Goal: Check status: Check status

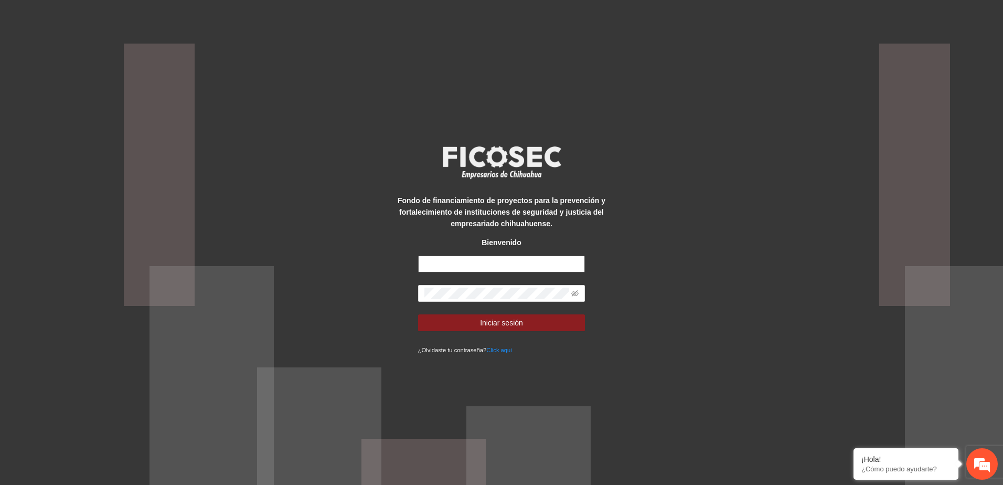
type input "**********"
click at [518, 270] on input "**********" at bounding box center [501, 263] width 167 height 17
drag, startPoint x: 518, startPoint y: 262, endPoint x: 323, endPoint y: 265, distance: 195.1
click at [323, 265] on div "**********" at bounding box center [501, 242] width 1003 height 485
click at [485, 269] on input "text" at bounding box center [501, 263] width 167 height 17
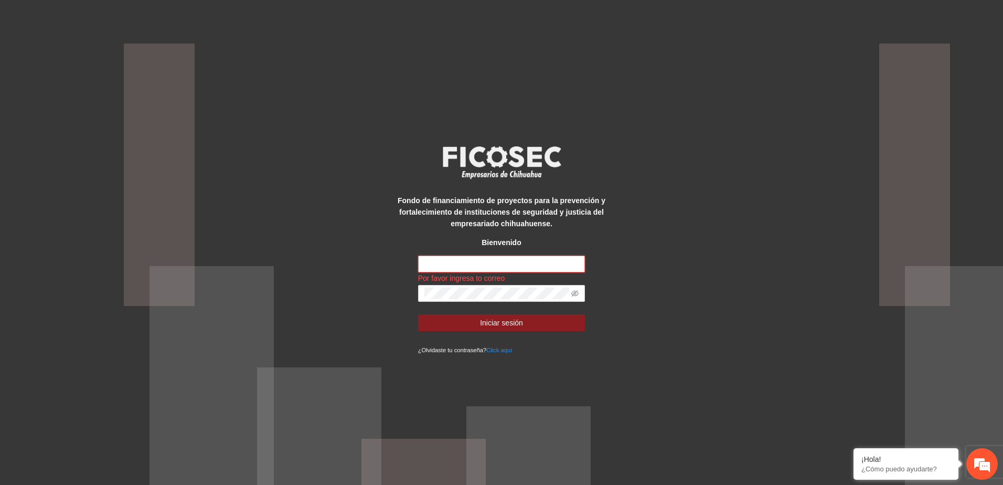
paste input "**********"
type input "**********"
click at [715, 291] on div "**********" at bounding box center [501, 242] width 1003 height 485
click at [579, 292] on span at bounding box center [501, 293] width 167 height 17
click at [573, 292] on icon "eye-invisible" at bounding box center [574, 293] width 7 height 7
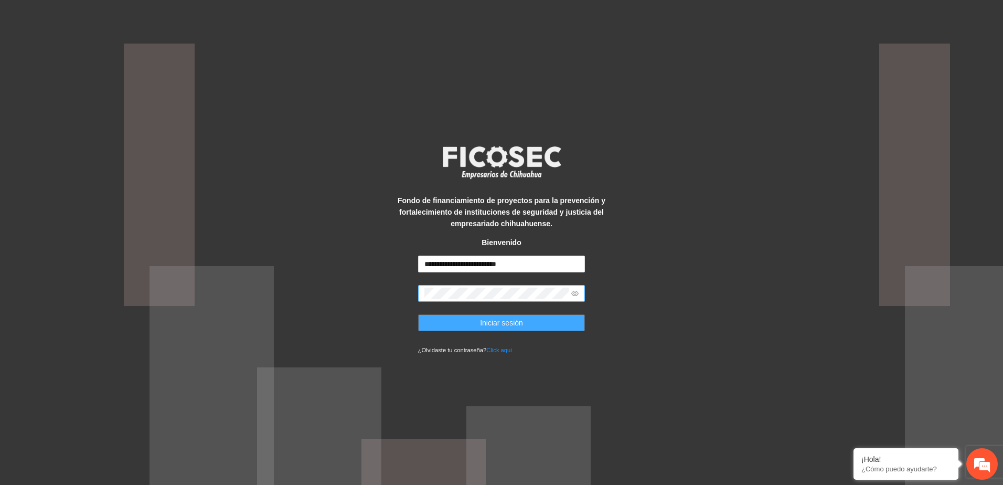
click at [511, 321] on span "Iniciar sesión" at bounding box center [501, 323] width 43 height 12
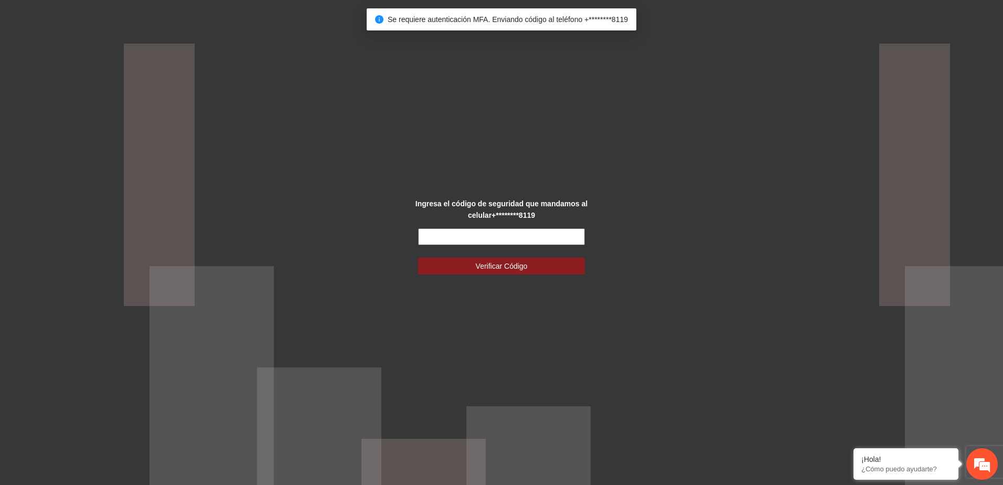
click at [500, 240] on input "text" at bounding box center [501, 236] width 167 height 17
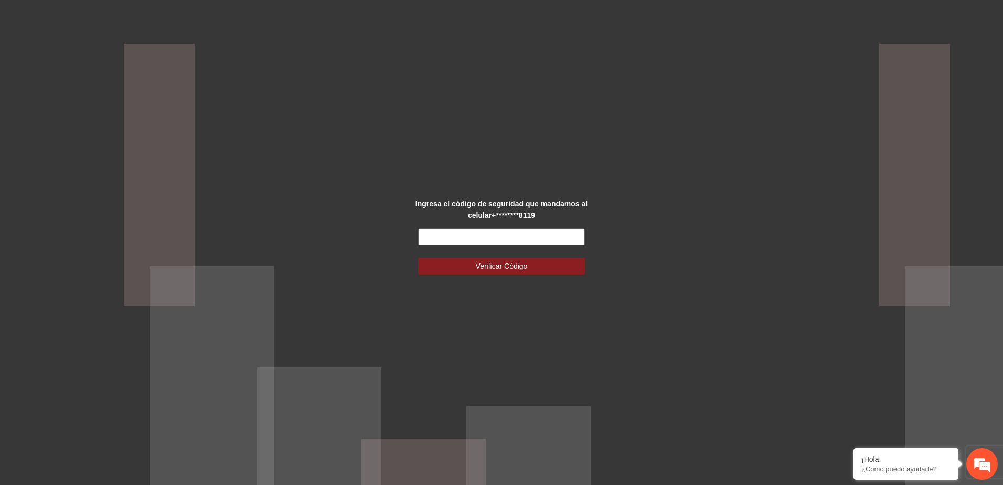
click at [494, 244] on input "text" at bounding box center [501, 236] width 167 height 17
paste input "******"
type input "******"
click at [495, 267] on span "Verificar Código" at bounding box center [502, 266] width 52 height 12
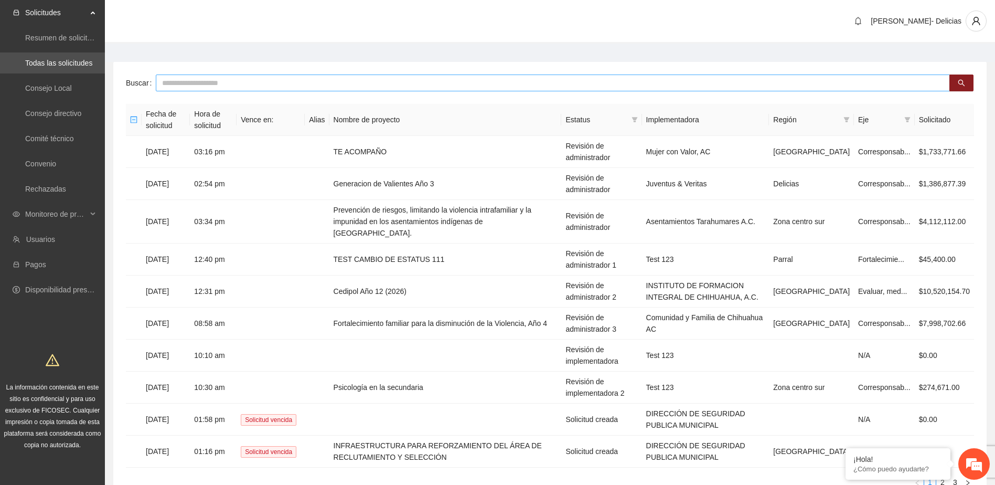
click at [172, 82] on input "text" at bounding box center [553, 82] width 794 height 17
type input "**********"
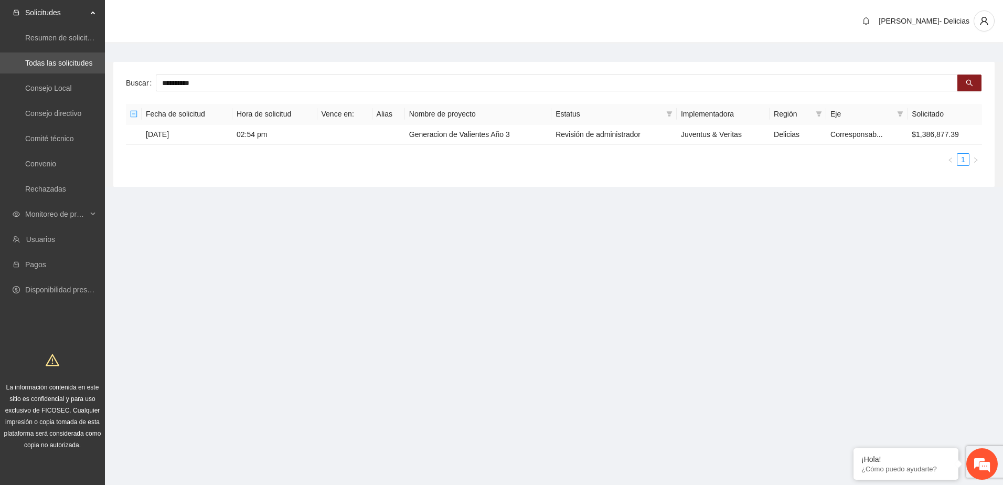
click at [48, 200] on ul "Resumen de solicitudes por aprobar Todas las solicitudes Consejo Local Consejo …" at bounding box center [52, 113] width 105 height 176
click at [50, 215] on span "Monitoreo de proyectos" at bounding box center [56, 214] width 62 height 21
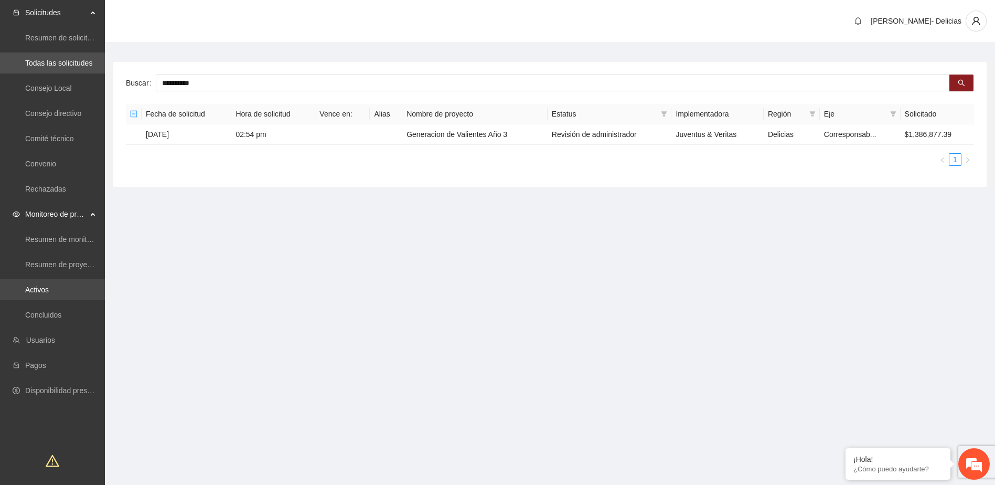
click at [37, 285] on link "Activos" at bounding box center [37, 289] width 24 height 8
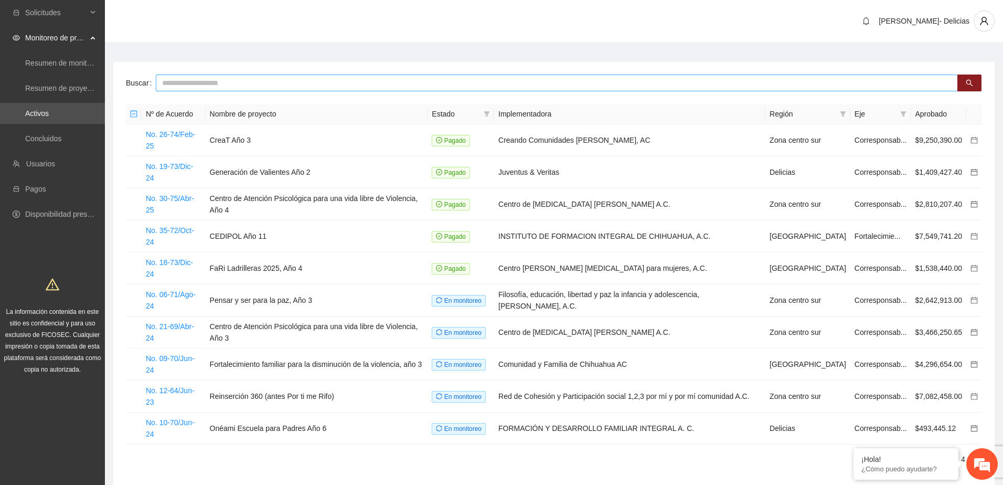
click at [209, 86] on input "text" at bounding box center [557, 82] width 802 height 17
click at [975, 169] on icon "calendar" at bounding box center [974, 172] width 7 height 7
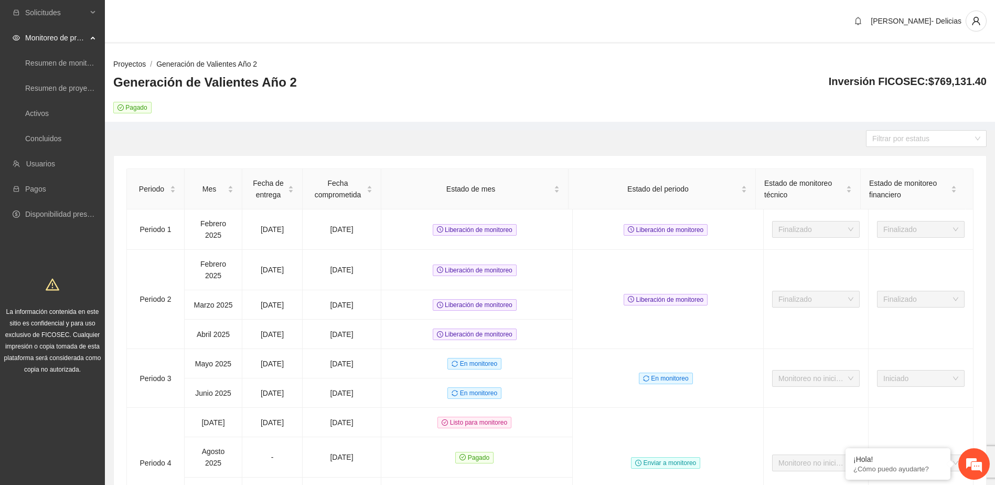
click at [131, 61] on link "Proyectos" at bounding box center [129, 64] width 33 height 8
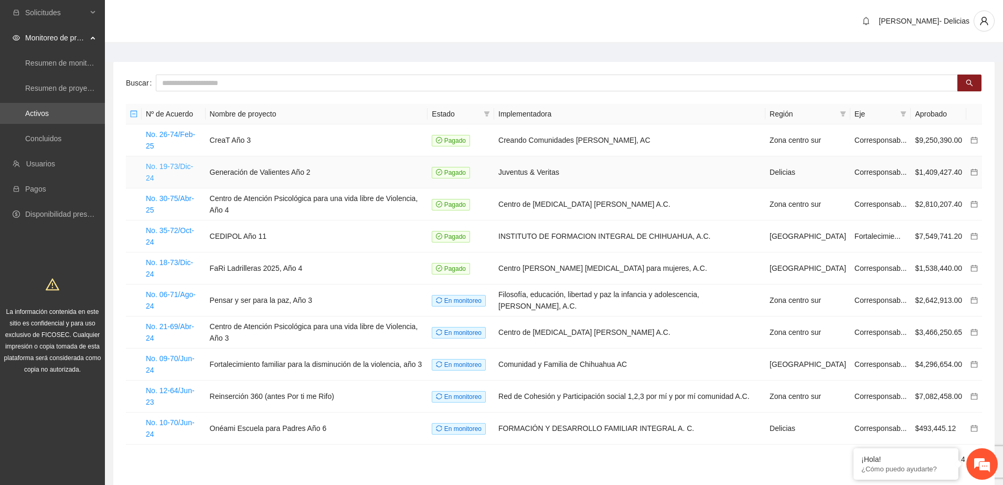
click at [155, 162] on link "No. 19-73/Dic-24" at bounding box center [169, 172] width 47 height 20
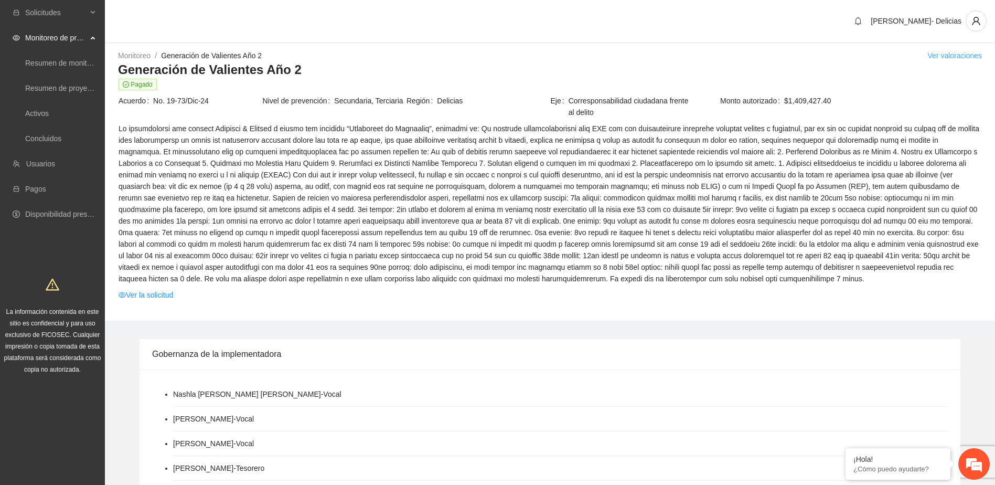
click at [959, 57] on link "Ver valoraciones" at bounding box center [954, 55] width 55 height 8
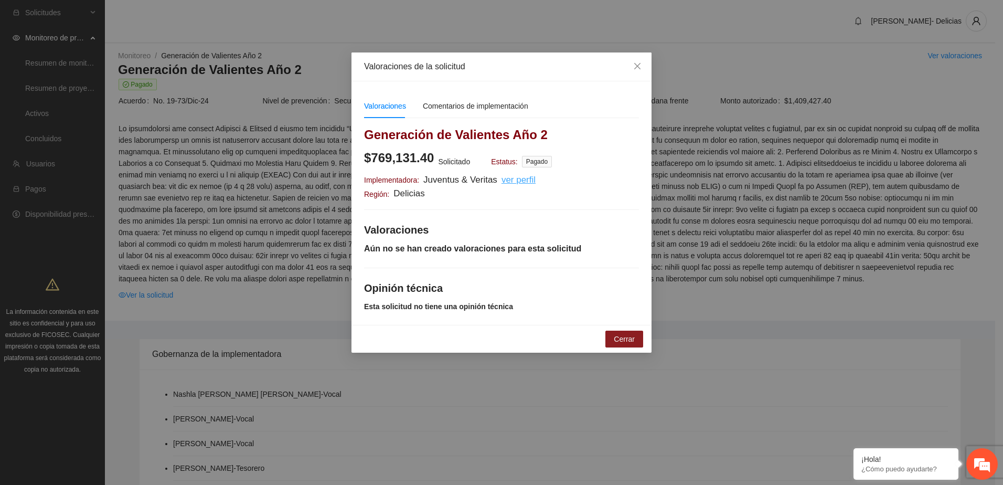
click at [518, 181] on u "ver perfil" at bounding box center [518, 180] width 34 height 10
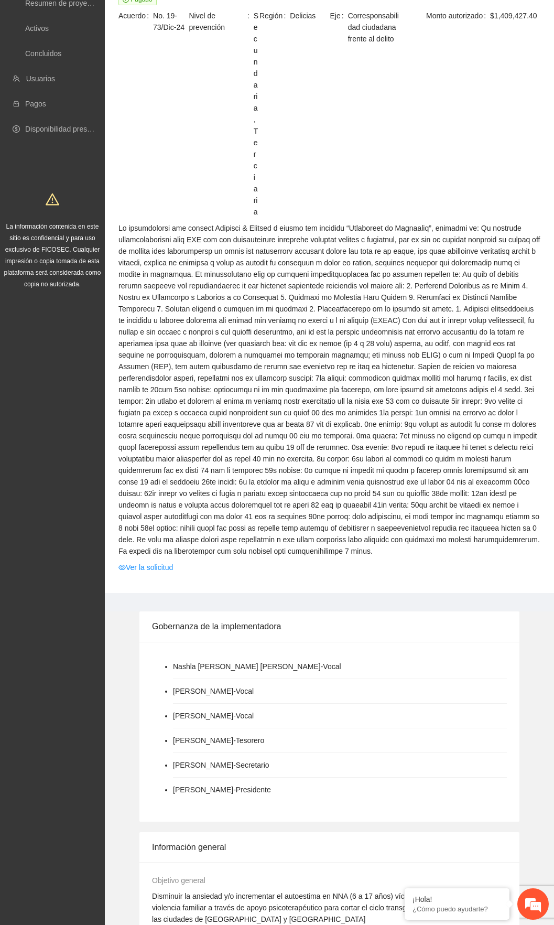
scroll to position [52, 0]
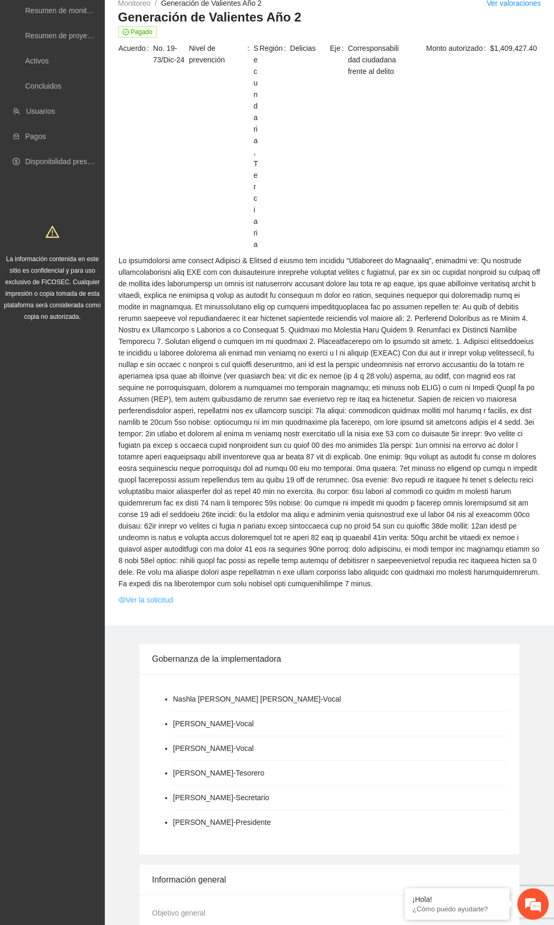
click at [148, 484] on link "Ver la solicitud" at bounding box center [146, 600] width 55 height 12
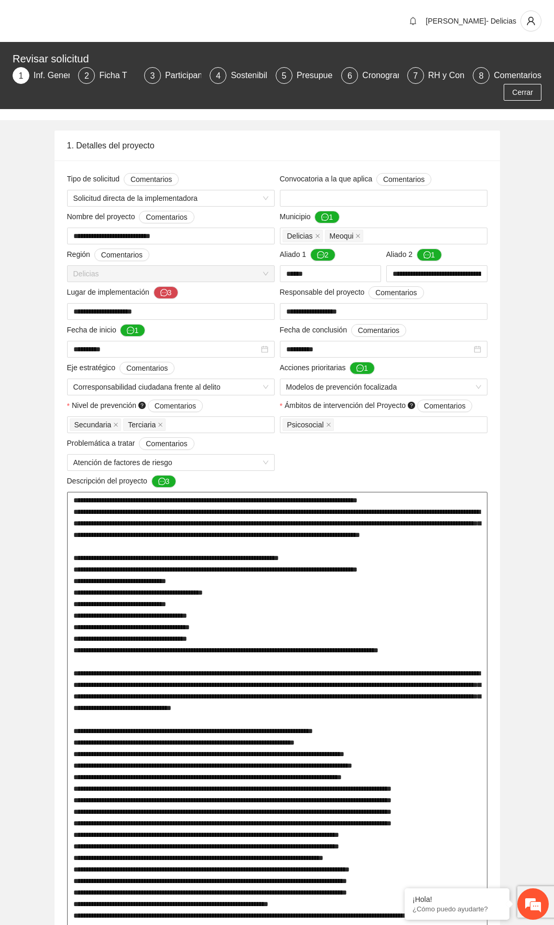
scroll to position [12, 0]
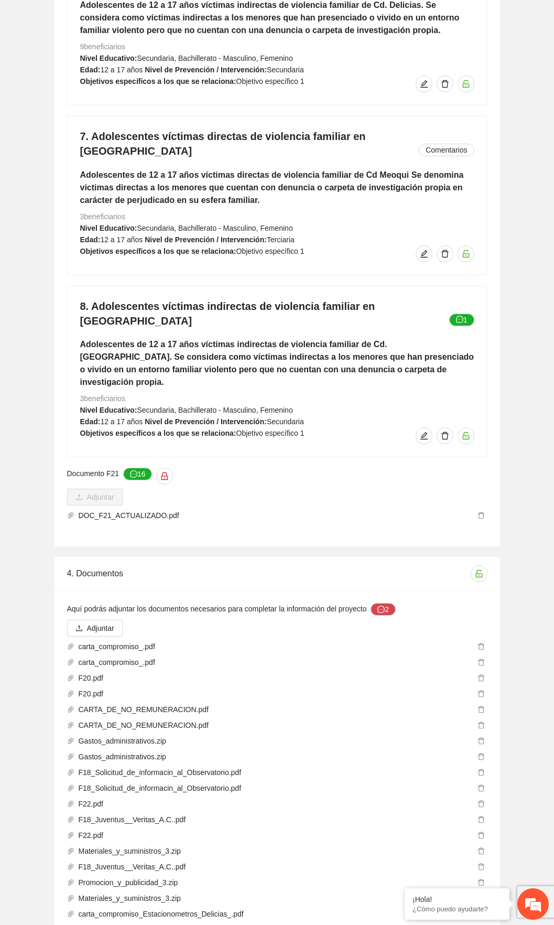
scroll to position [3474, 0]
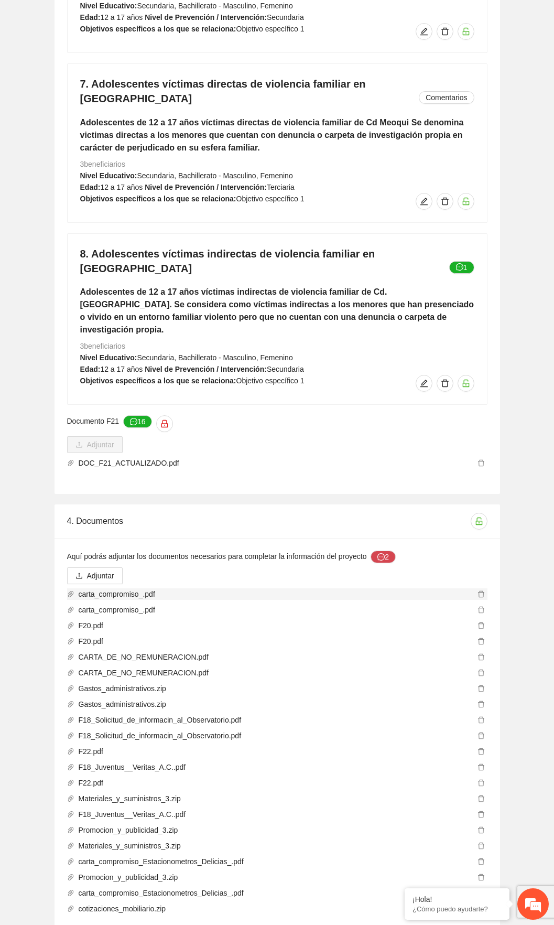
click at [116, 484] on span "carta_compromiso_.pdf" at bounding box center [274, 595] width 401 height 12
click at [115, 484] on span "carta_compromiso_.pdf" at bounding box center [274, 595] width 401 height 12
drag, startPoint x: 115, startPoint y: 540, endPoint x: 62, endPoint y: 538, distance: 53.0
click at [62, 484] on div "Aquí podrás adjuntar los documentos necesarios para completar la información de…" at bounding box center [278, 739] width 446 height 402
click at [70, 484] on icon "paper-clip" at bounding box center [70, 594] width 7 height 7
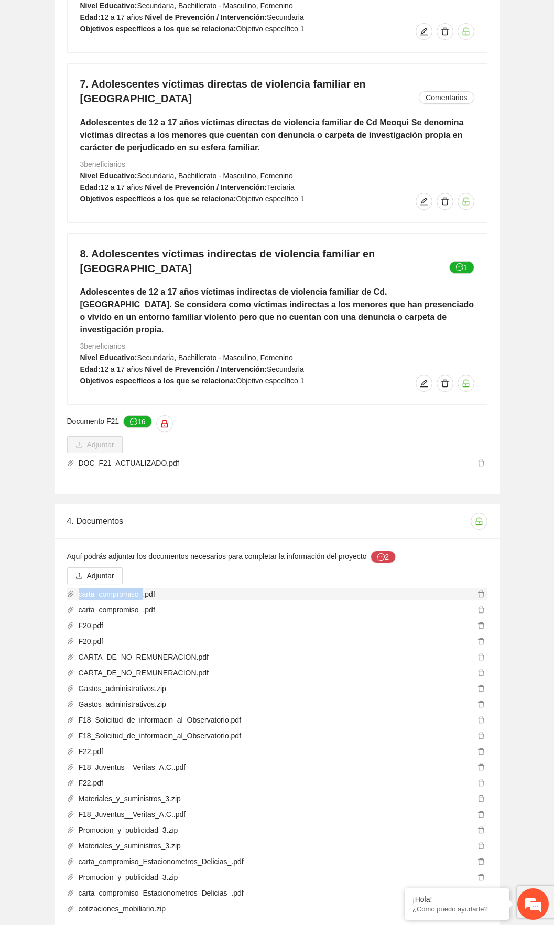
click at [70, 484] on icon "paper-clip" at bounding box center [70, 594] width 7 height 7
drag, startPoint x: 70, startPoint y: 540, endPoint x: 131, endPoint y: 559, distance: 64.1
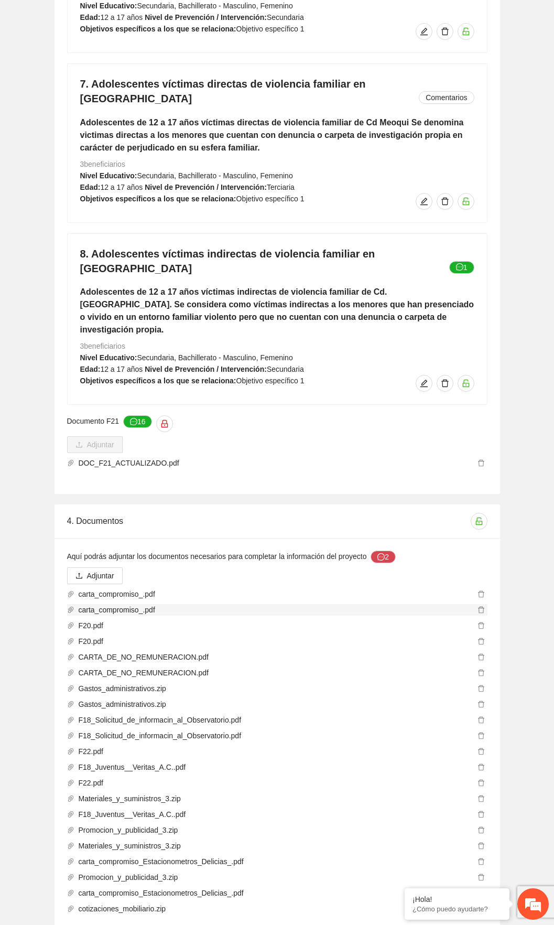
click at [131, 484] on span "carta_compromiso_.pdf" at bounding box center [274, 610] width 401 height 12
click at [87, 484] on span "F18_Solicitud_de_informacin_al_Observatorio.pdf" at bounding box center [274, 736] width 401 height 12
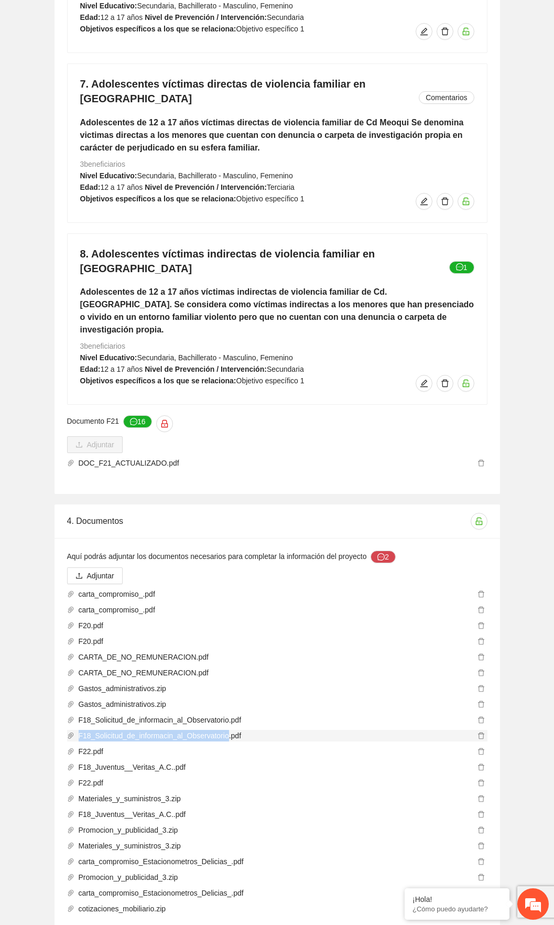
click at [87, 484] on span "F18_Solicitud_de_informacin_al_Observatorio.pdf" at bounding box center [274, 736] width 401 height 12
drag, startPoint x: 87, startPoint y: 684, endPoint x: 80, endPoint y: 588, distance: 96.3
click at [80, 484] on span "F20.pdf" at bounding box center [274, 642] width 401 height 12
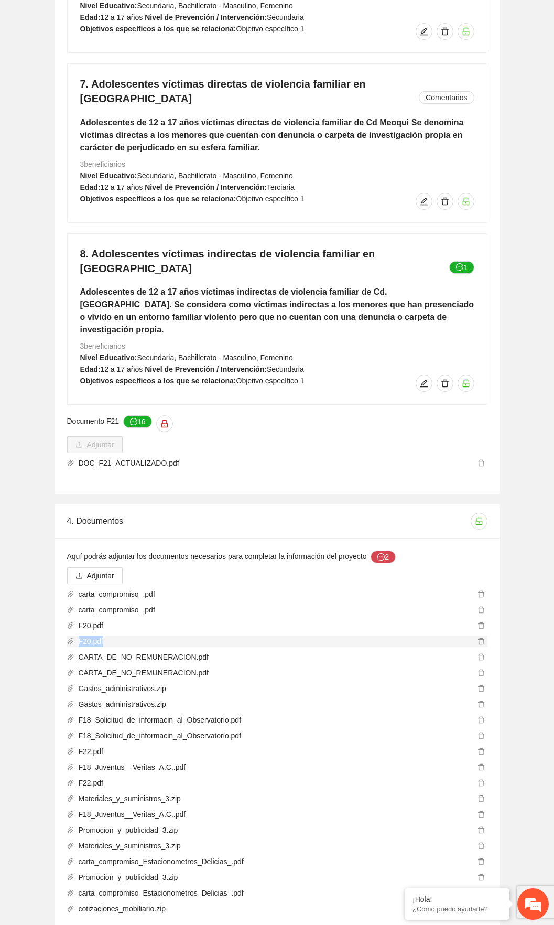
click at [80, 484] on span "F20.pdf" at bounding box center [274, 642] width 401 height 12
click at [137, 457] on span "DOC_F21_ACTUALIZADO.pdf" at bounding box center [274, 463] width 401 height 12
drag, startPoint x: 137, startPoint y: 411, endPoint x: 105, endPoint y: 408, distance: 32.2
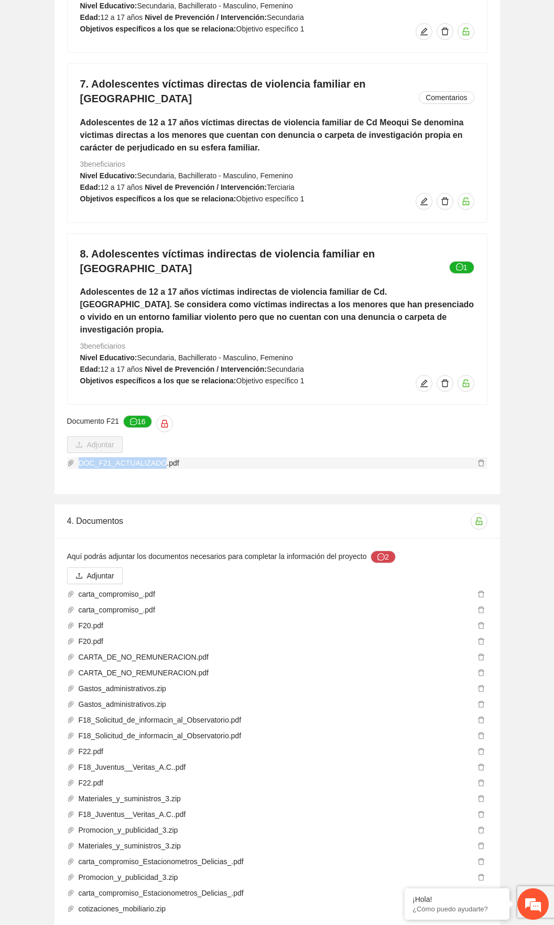
click at [105, 457] on span "DOC_F21_ACTUALIZADO.pdf" at bounding box center [274, 463] width 401 height 12
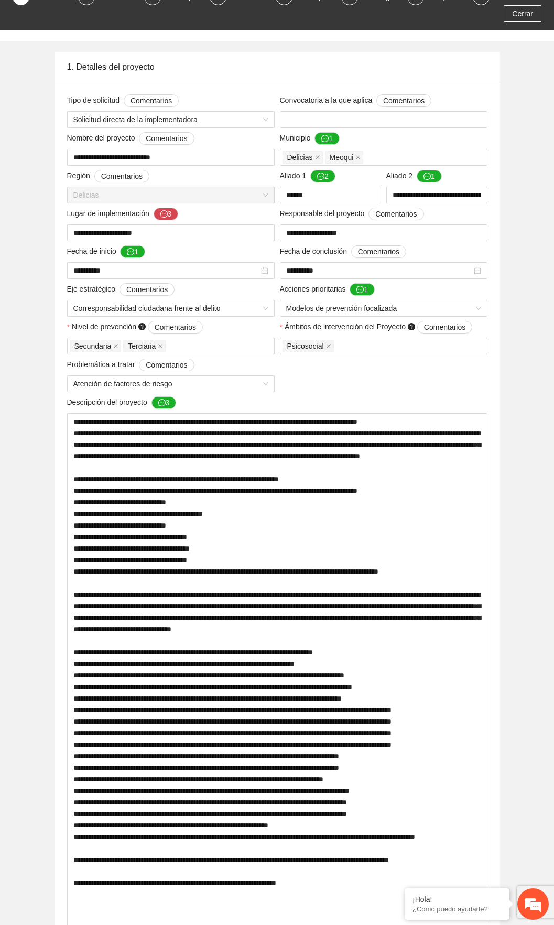
scroll to position [0, 0]
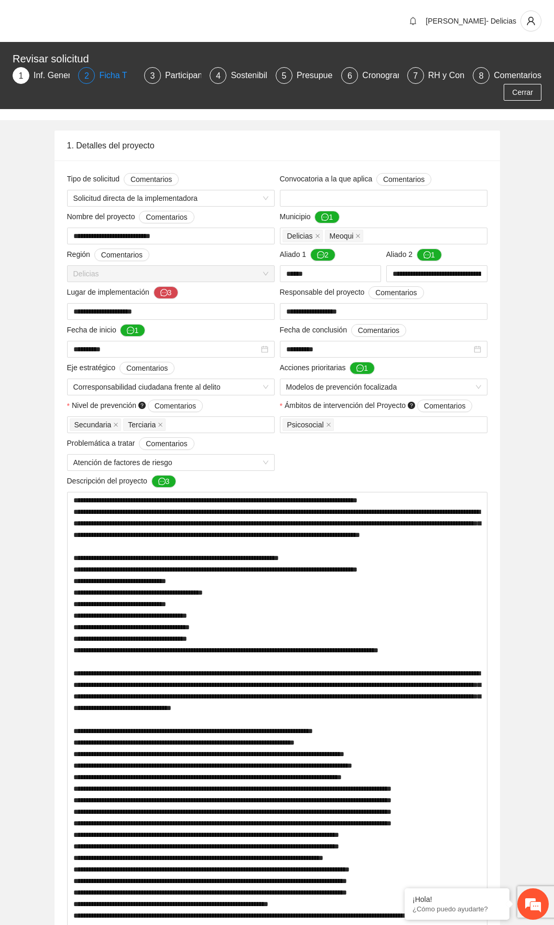
click at [82, 77] on div "2" at bounding box center [86, 75] width 17 height 17
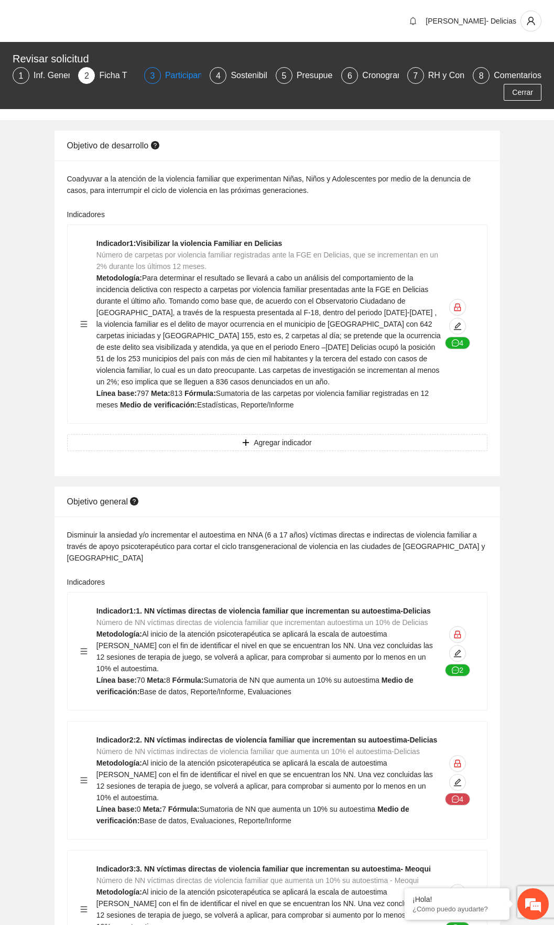
click at [153, 75] on span "3" at bounding box center [152, 75] width 5 height 9
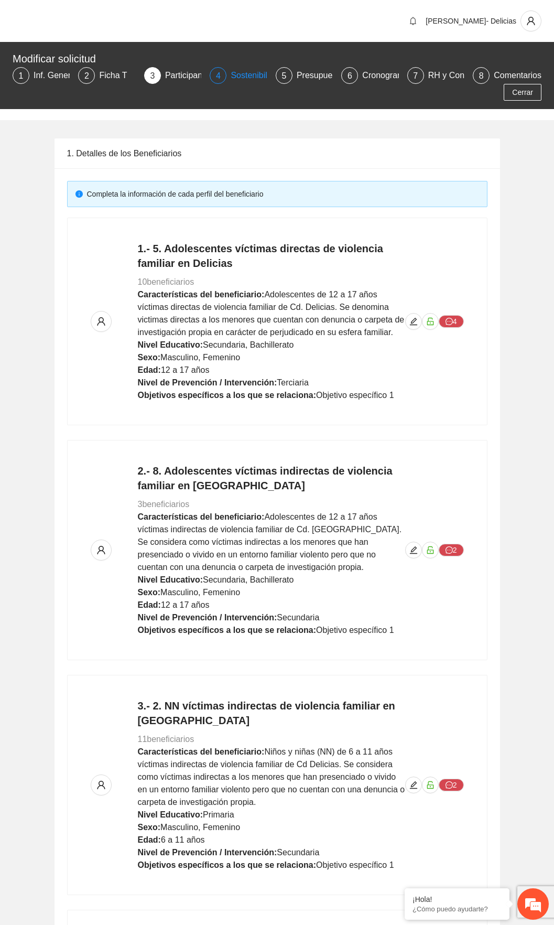
click at [220, 73] on span "4" at bounding box center [218, 75] width 5 height 9
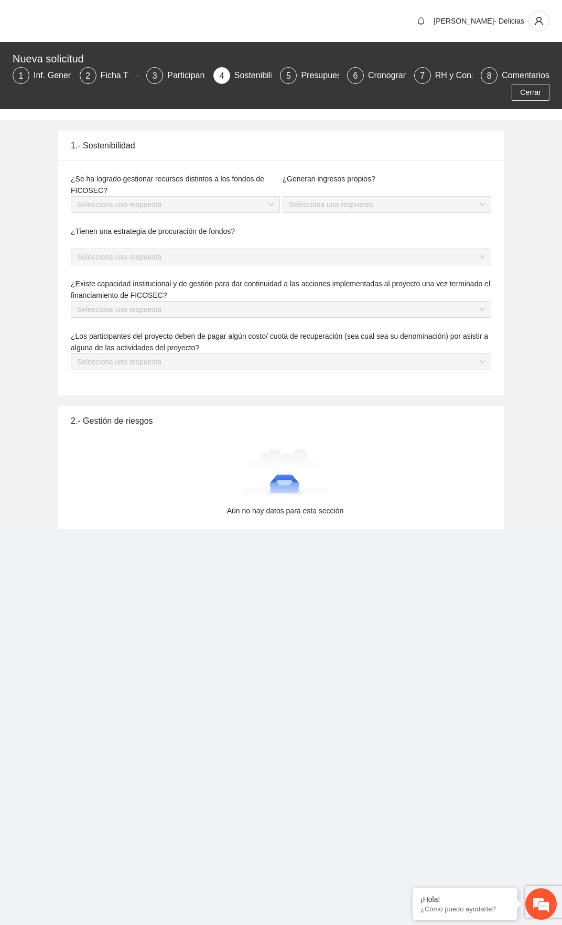
type textarea "**********"
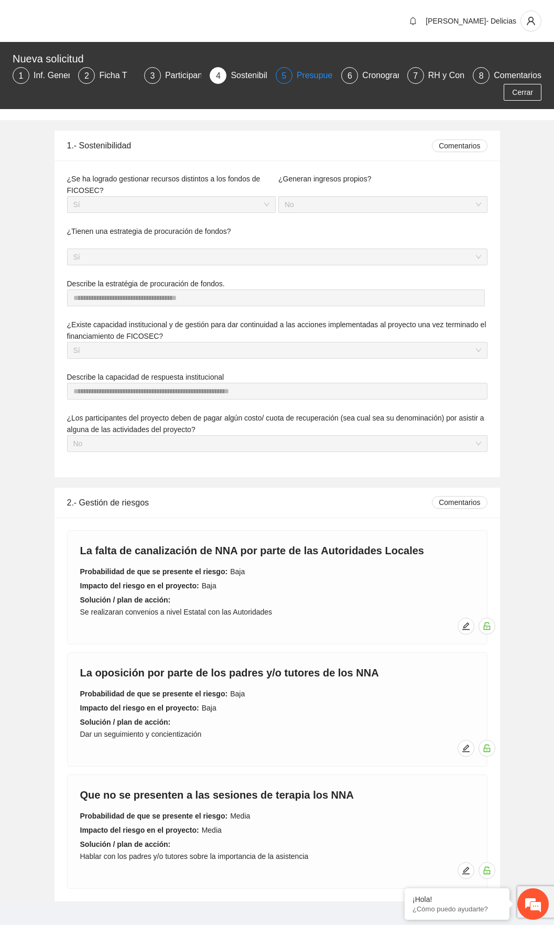
click at [277, 78] on div "5" at bounding box center [284, 75] width 17 height 17
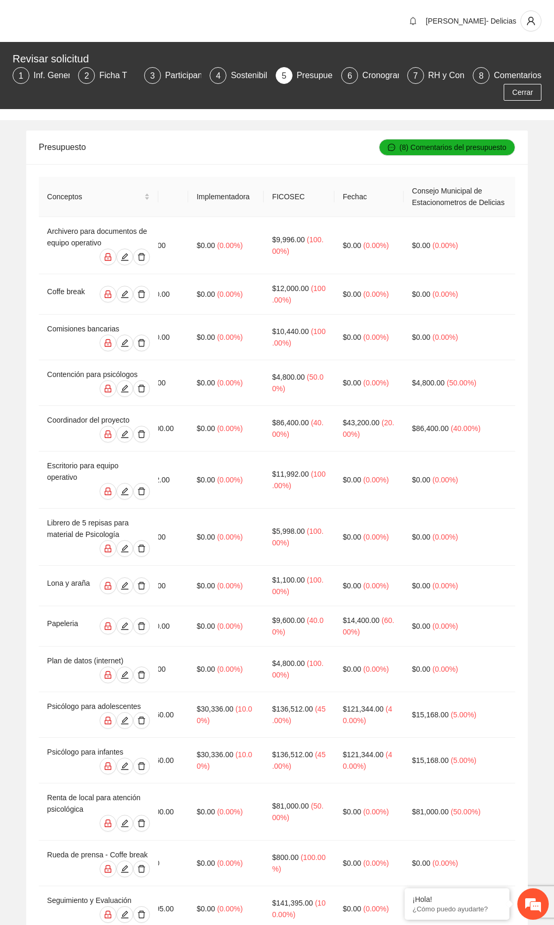
click at [36, 185] on div "Conceptos Región Tipo de gasto Costo unitario Unidades Unidad de medida Total I…" at bounding box center [277, 685] width 502 height 1043
drag, startPoint x: 45, startPoint y: 191, endPoint x: 357, endPoint y: 249, distance: 316.8
click at [357, 249] on table "Conceptos Región Tipo de gasto Costo unitario Unidades Unidad de medida Total I…" at bounding box center [95, 677] width 839 height 1001
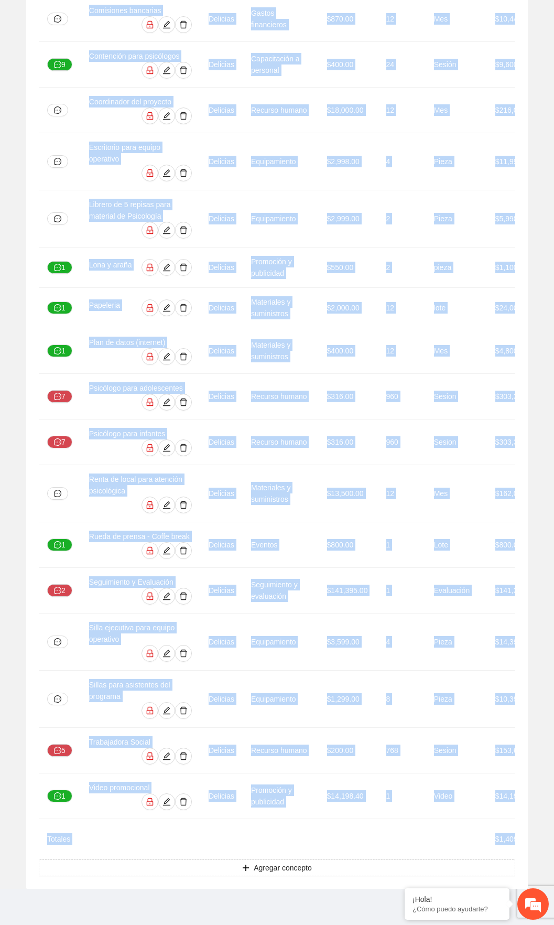
drag, startPoint x: 470, startPoint y: 820, endPoint x: -6, endPoint y: 59, distance: 897.8
click at [0, 59] on html "[PERSON_NAME]- Delicias Revisar solicitud 1 Inf. General 2 Ficha T 3 Participan…" at bounding box center [277, 144] width 554 height 925
copy table "Loremipsu Dolors Amet co adipi Elits doeiusmo Temporin Utlabo et dolore Magna A…"
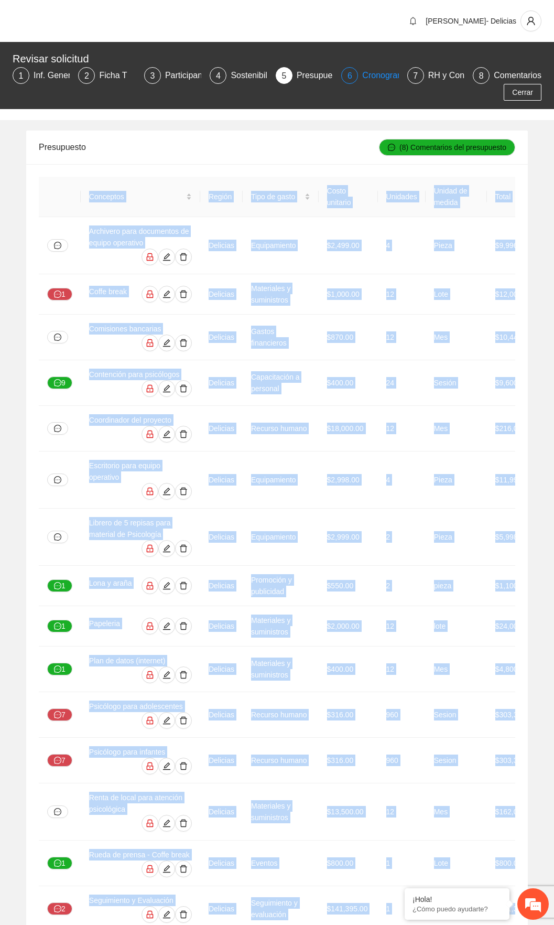
click at [346, 77] on div "6" at bounding box center [349, 75] width 17 height 17
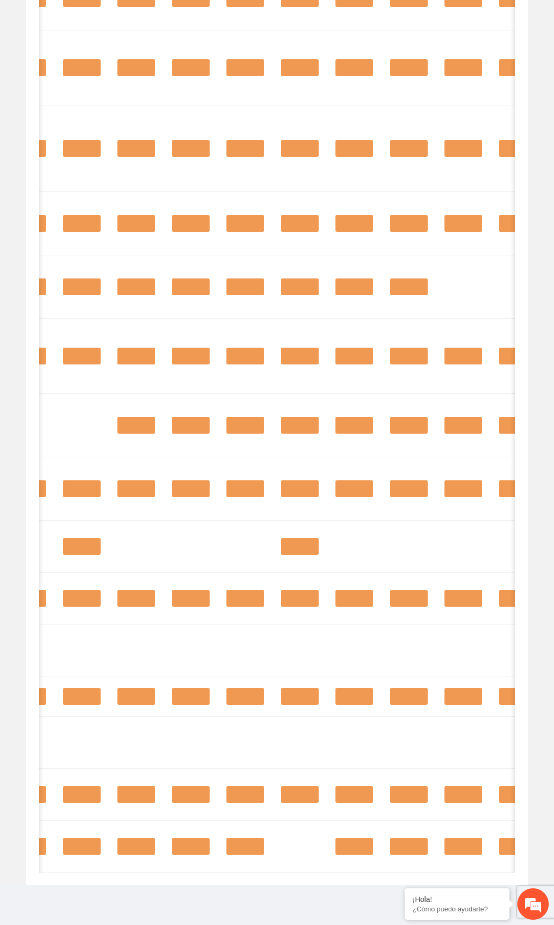
scroll to position [0, 250]
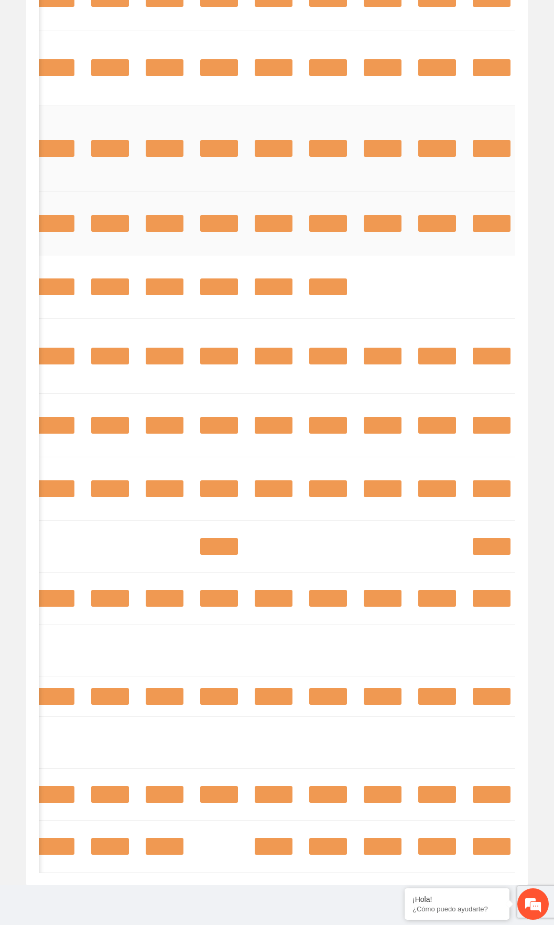
drag, startPoint x: 509, startPoint y: 836, endPoint x: 146, endPoint y: 160, distance: 766.7
click at [146, 160] on tbody "Actividad 1.1 - Visita a instancias para recibir y/o gestionar canalizaciones A…" at bounding box center [154, 157] width 731 height 1431
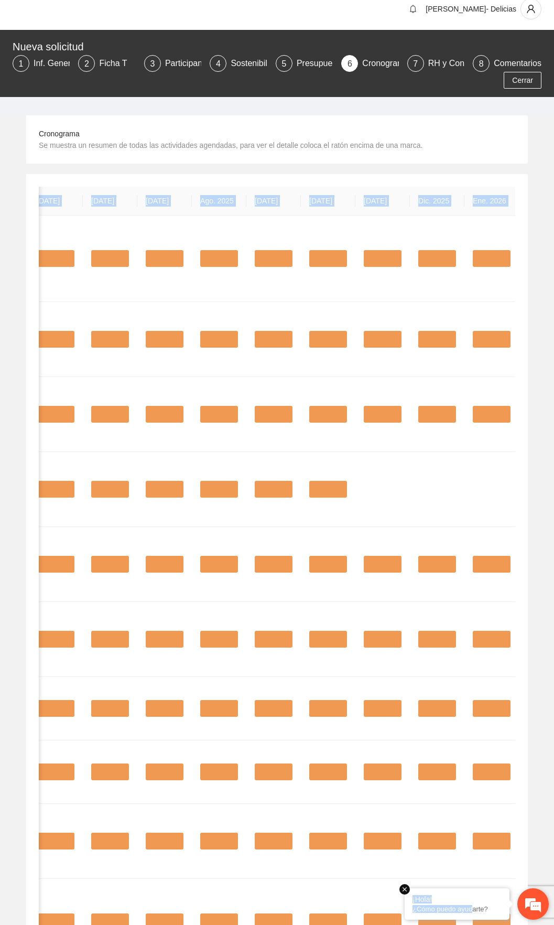
scroll to position [15, 0]
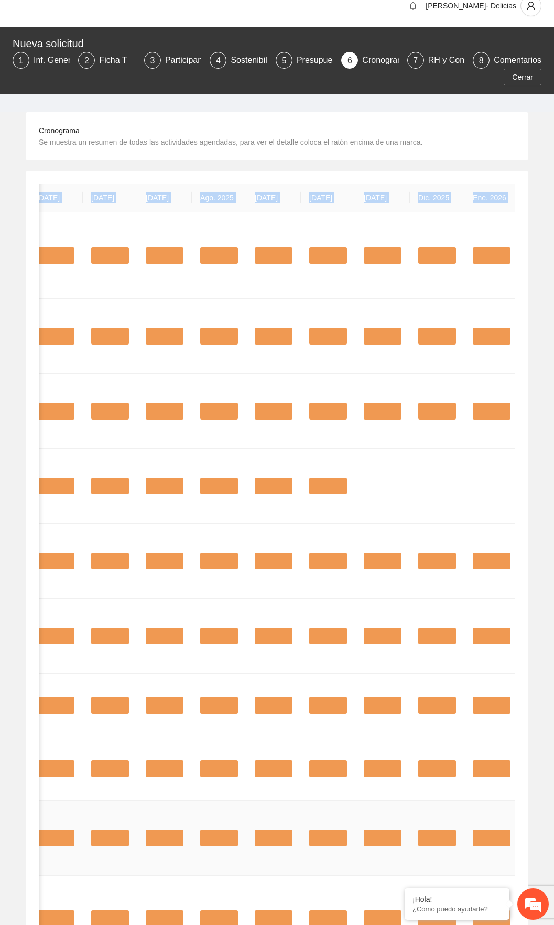
drag, startPoint x: 47, startPoint y: 215, endPoint x: 510, endPoint y: 881, distance: 811.3
click at [510, 484] on table "Actividad [DATE] [DATE] [DATE] [DATE] [DATE] [DATE] [DATE] [DATE] [DATE] [DATE]…" at bounding box center [154, 914] width 731 height 1460
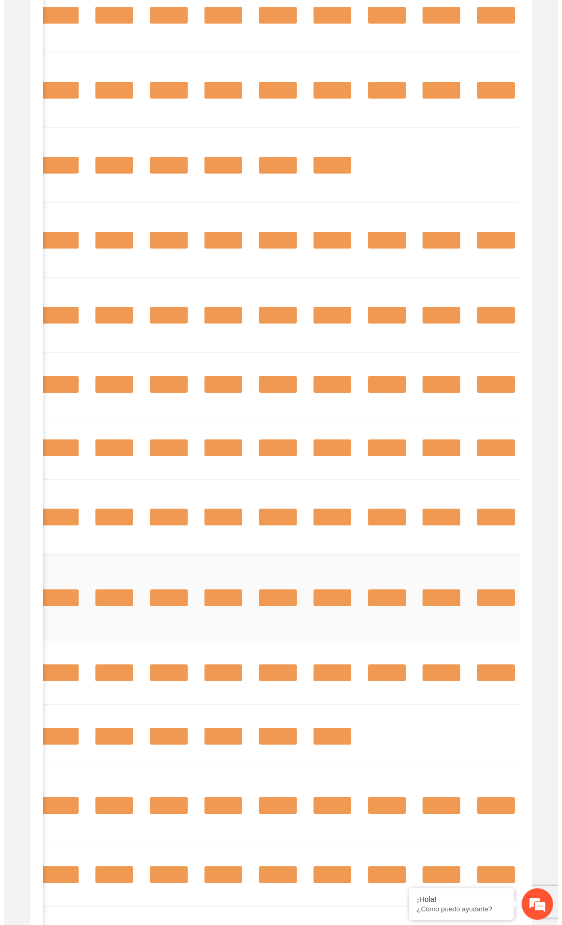
scroll to position [0, 0]
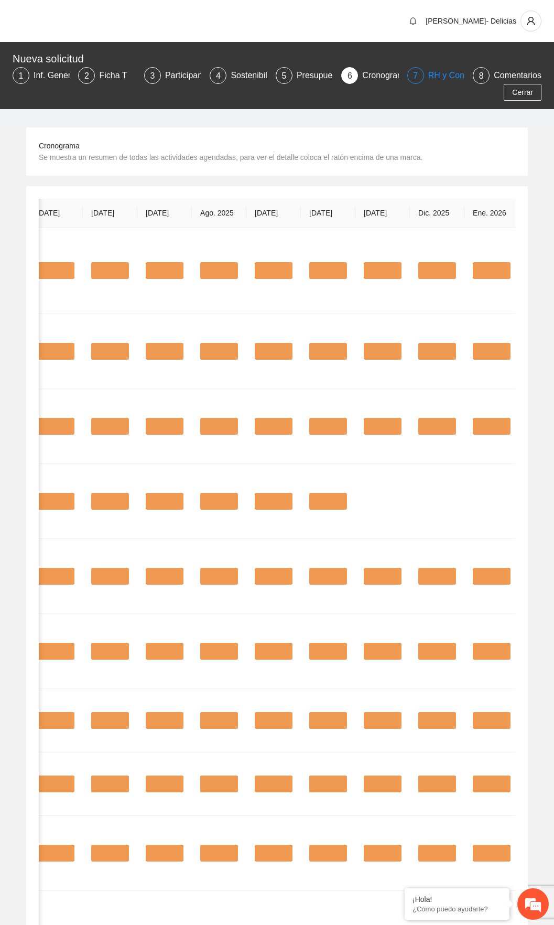
click at [414, 73] on span "7" at bounding box center [415, 75] width 5 height 9
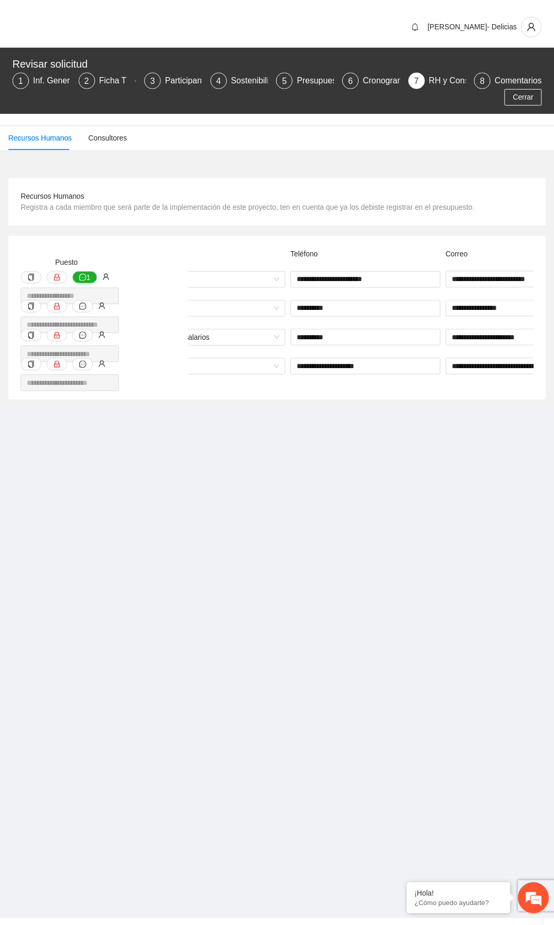
scroll to position [0, 649]
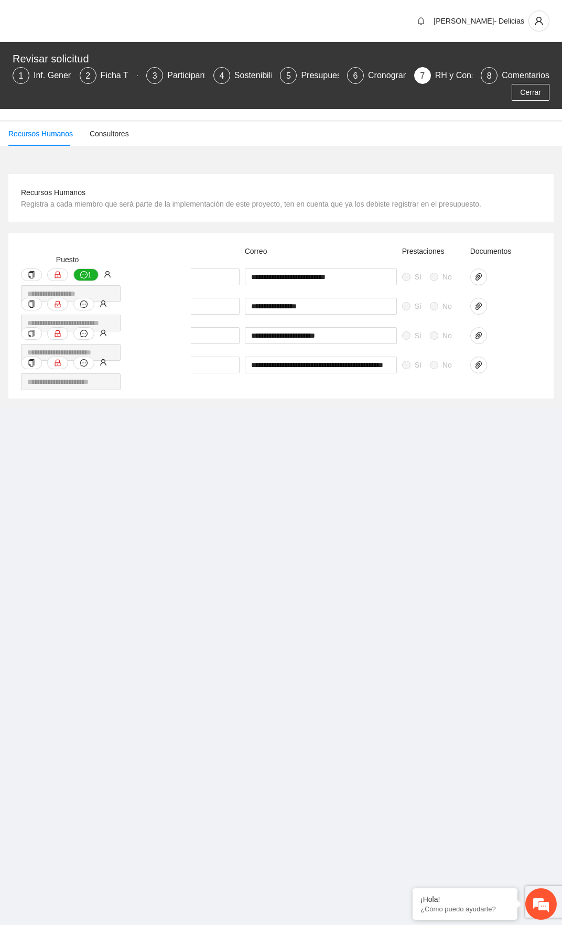
drag, startPoint x: 512, startPoint y: 365, endPoint x: 111, endPoint y: 303, distance: 406.5
click at [111, 303] on div "**********" at bounding box center [281, 315] width 520 height 141
click at [493, 75] on div "8" at bounding box center [489, 75] width 17 height 17
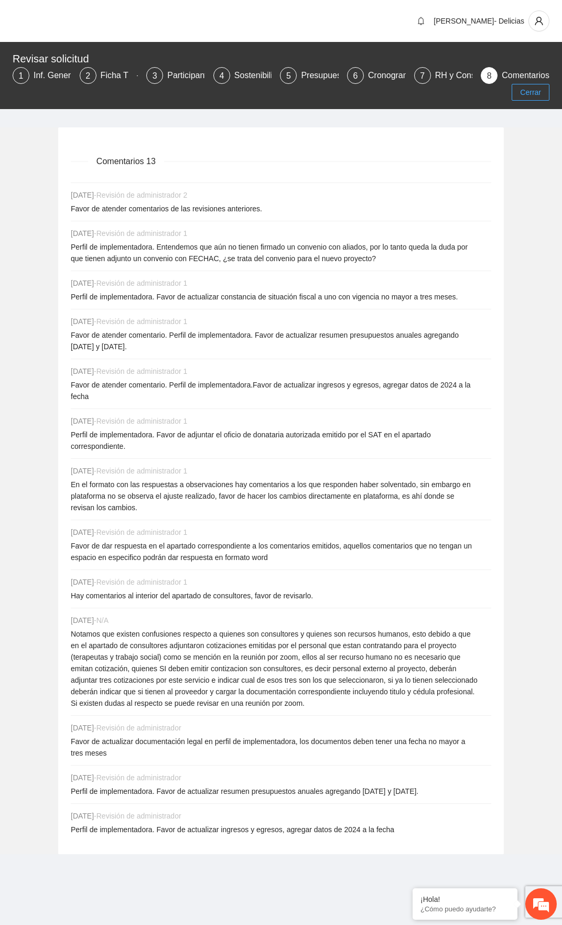
click at [516, 97] on button "Cerrar" at bounding box center [531, 92] width 38 height 17
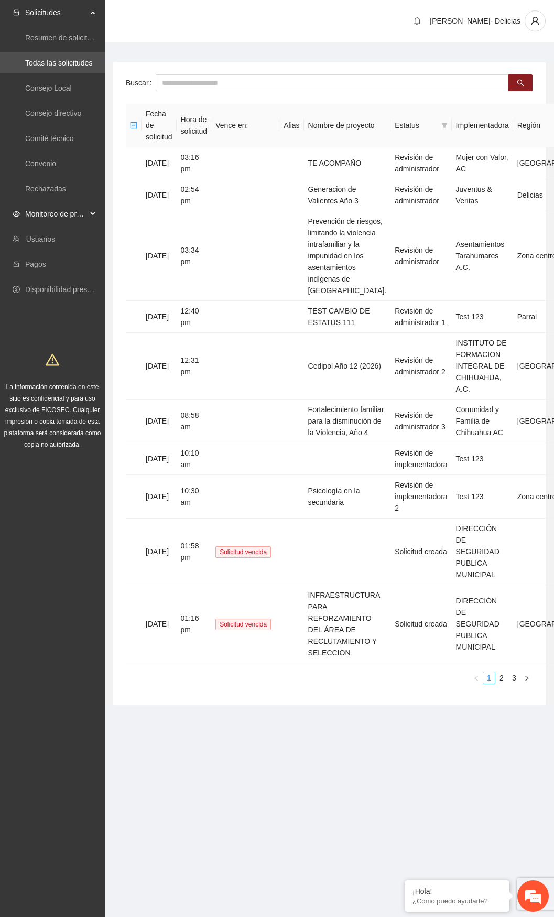
click at [91, 217] on div "Monitoreo de proyectos" at bounding box center [52, 214] width 105 height 21
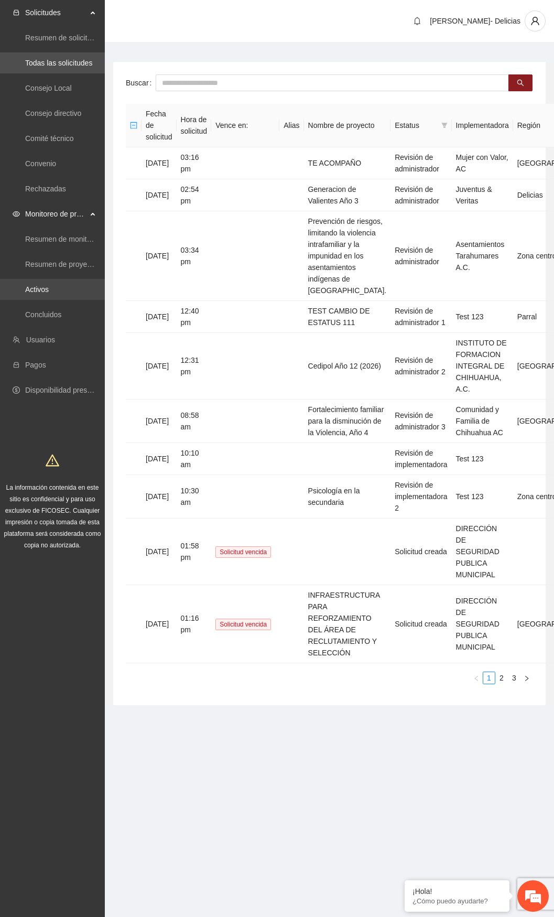
click at [45, 285] on link "Activos" at bounding box center [37, 289] width 24 height 8
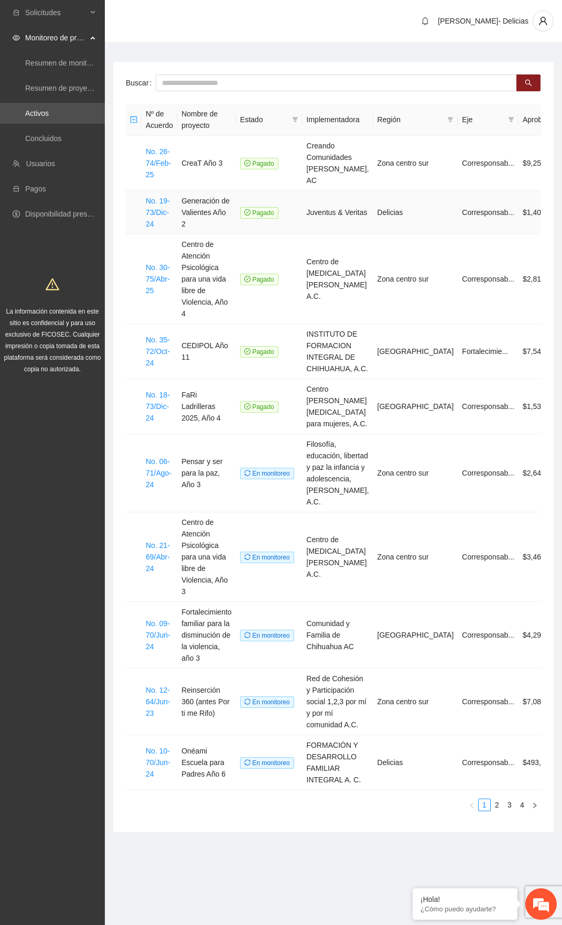
click at [211, 202] on td "Generación de Valientes Año 2" at bounding box center [206, 213] width 59 height 44
click at [162, 201] on link "No. 19-73/Dic-24" at bounding box center [158, 212] width 24 height 31
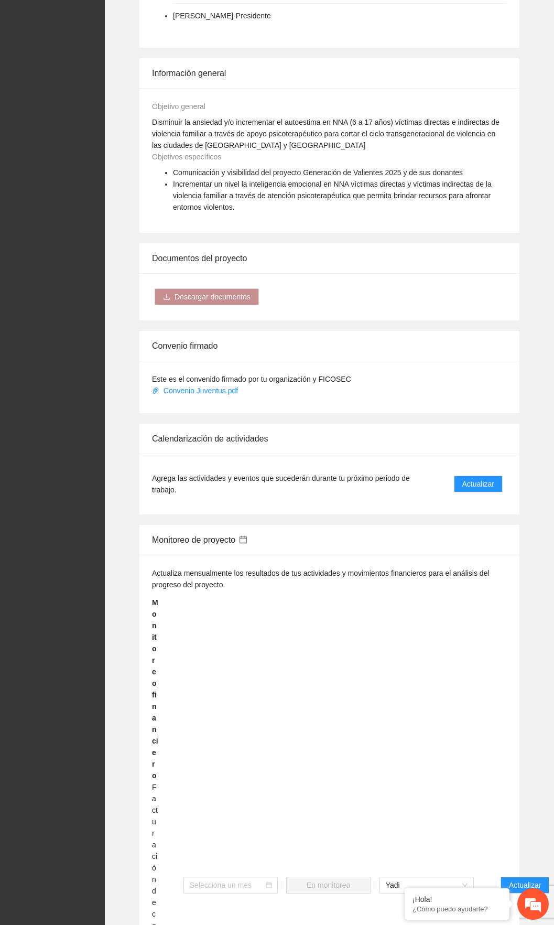
scroll to position [892, 0]
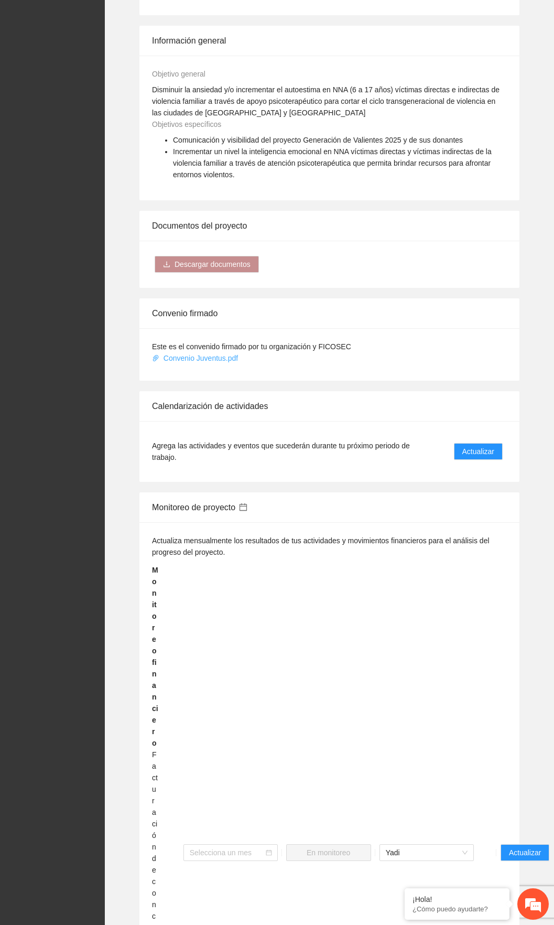
click at [198, 356] on link "Convenio Juventus.pdf" at bounding box center [196, 358] width 88 height 8
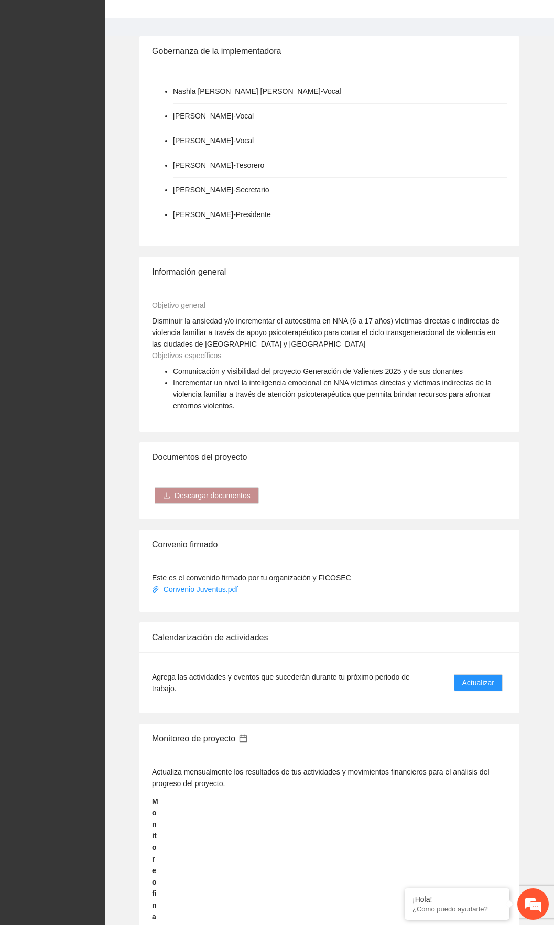
scroll to position [660, 0]
click at [208, 484] on link "Convenio Juventus.pdf" at bounding box center [196, 590] width 88 height 8
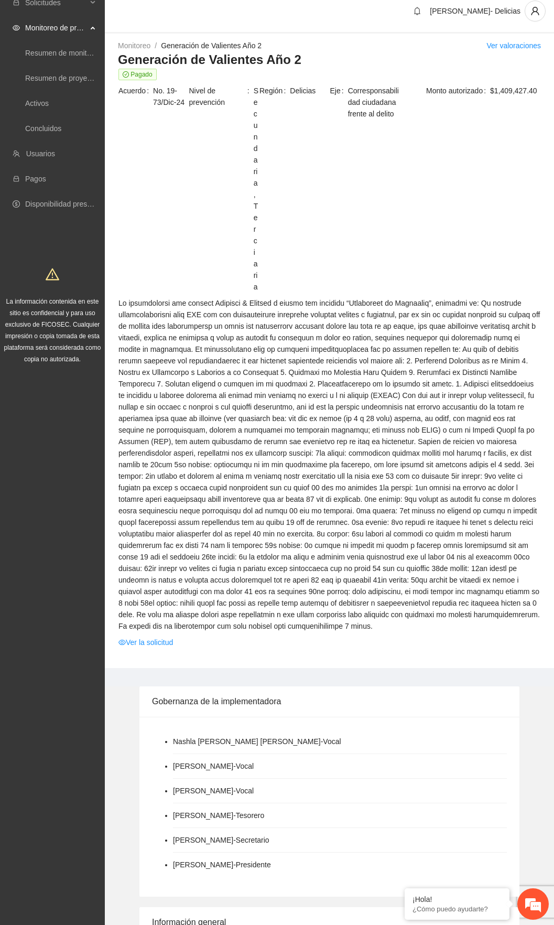
scroll to position [0, 0]
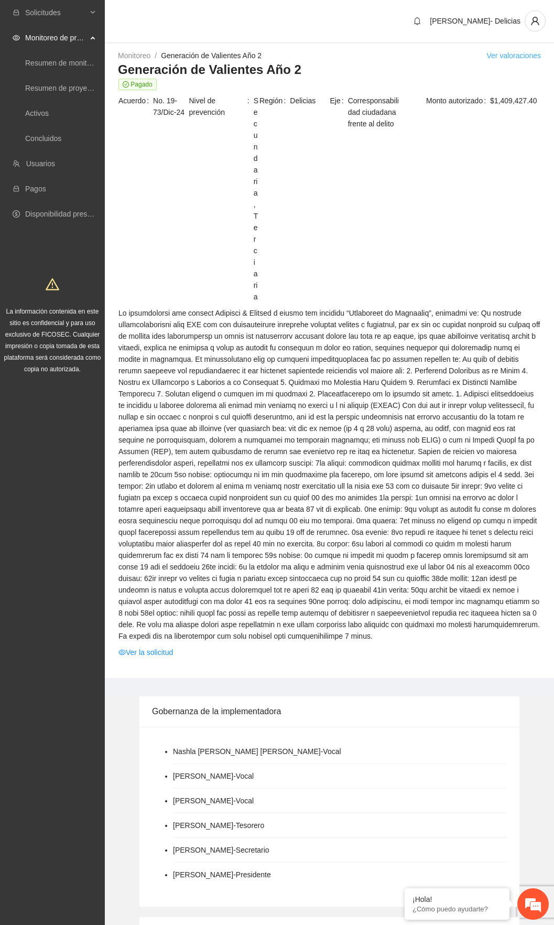
click at [523, 56] on link "Ver valoraciones" at bounding box center [514, 55] width 55 height 8
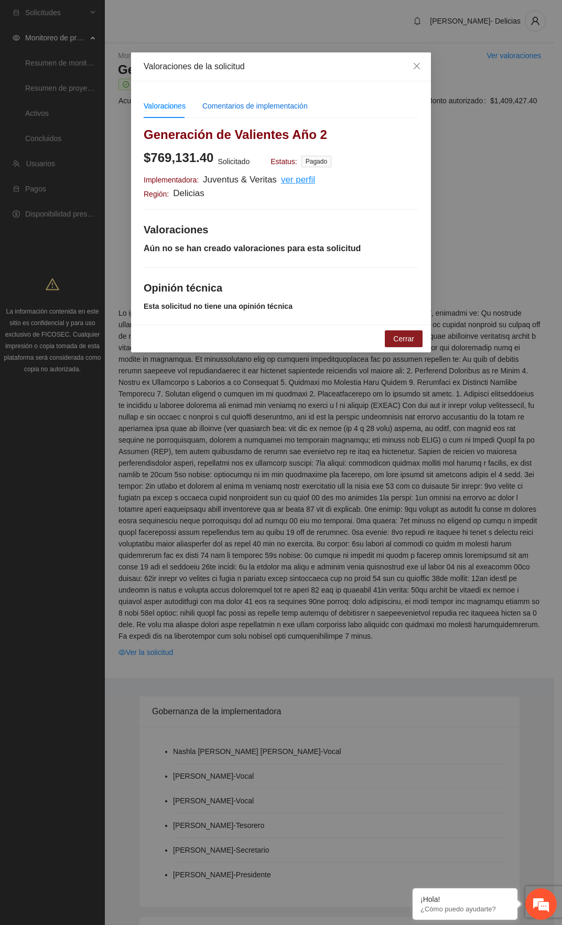
click at [258, 108] on div "Comentarios de implementación" at bounding box center [254, 106] width 105 height 12
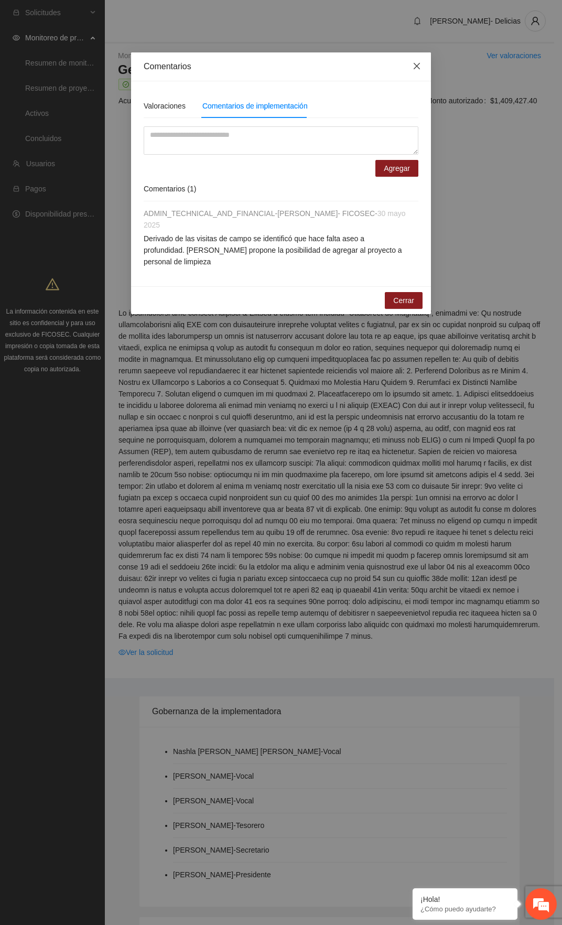
click at [420, 64] on icon "close" at bounding box center [417, 66] width 8 height 8
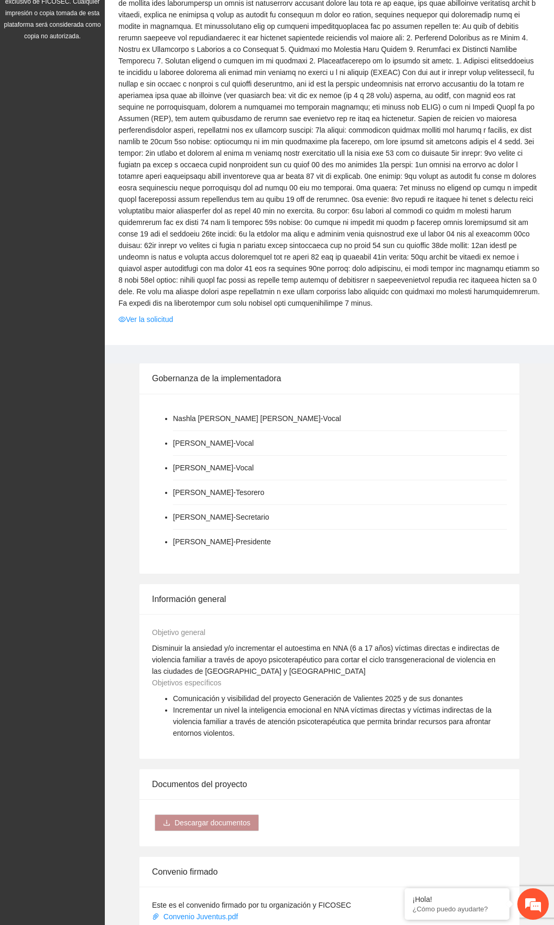
click at [305, 484] on li "[PERSON_NAME] - Presidente" at bounding box center [340, 542] width 334 height 24
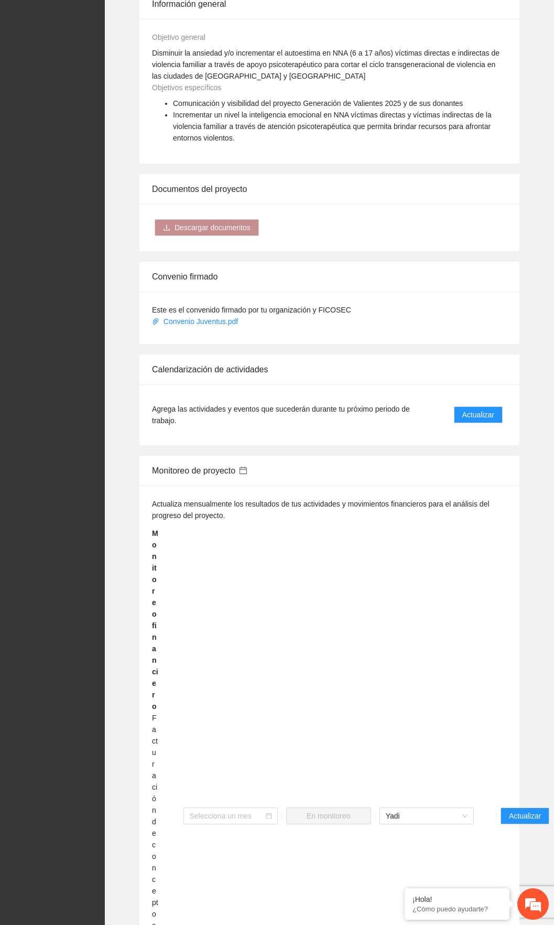
scroll to position [958, 0]
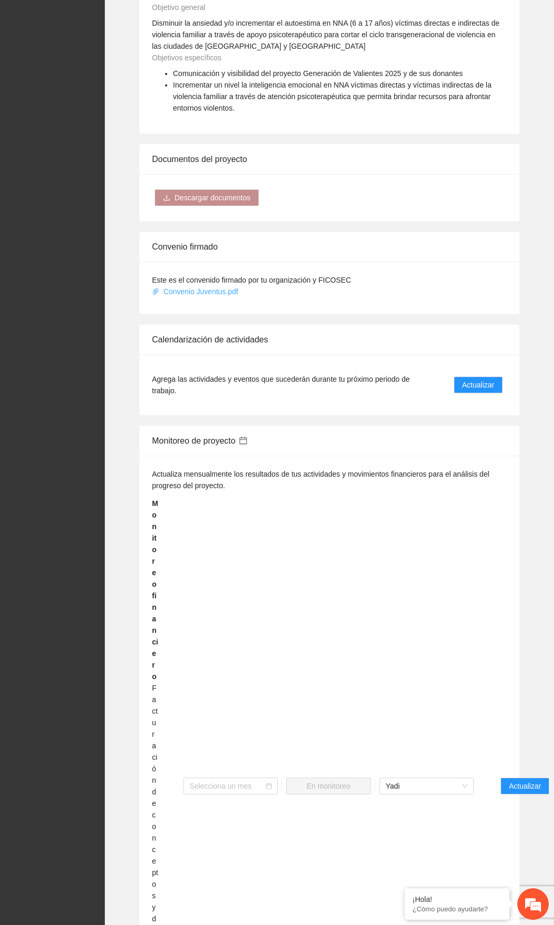
click at [213, 290] on link "Convenio Juventus.pdf" at bounding box center [196, 291] width 88 height 8
click at [213, 291] on link "Convenio Juventus.pdf" at bounding box center [196, 291] width 88 height 8
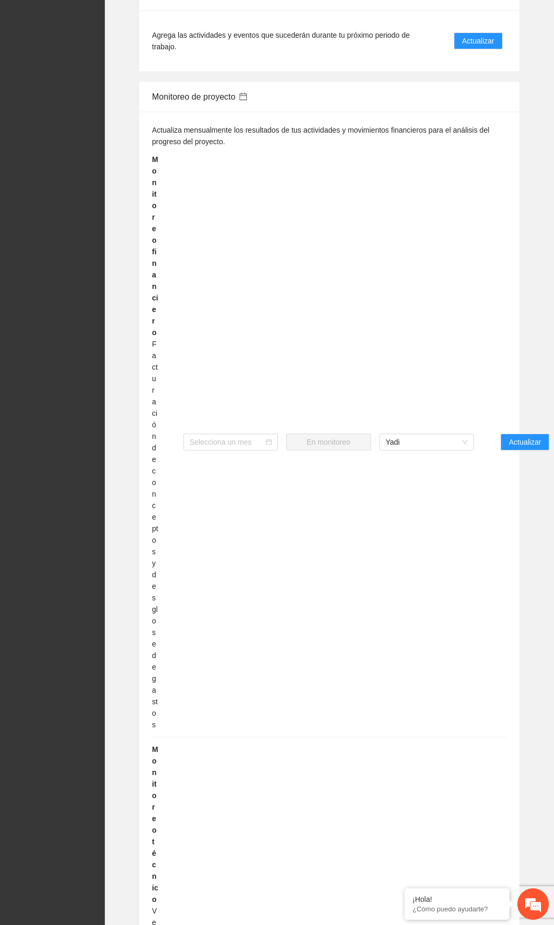
scroll to position [1325, 0]
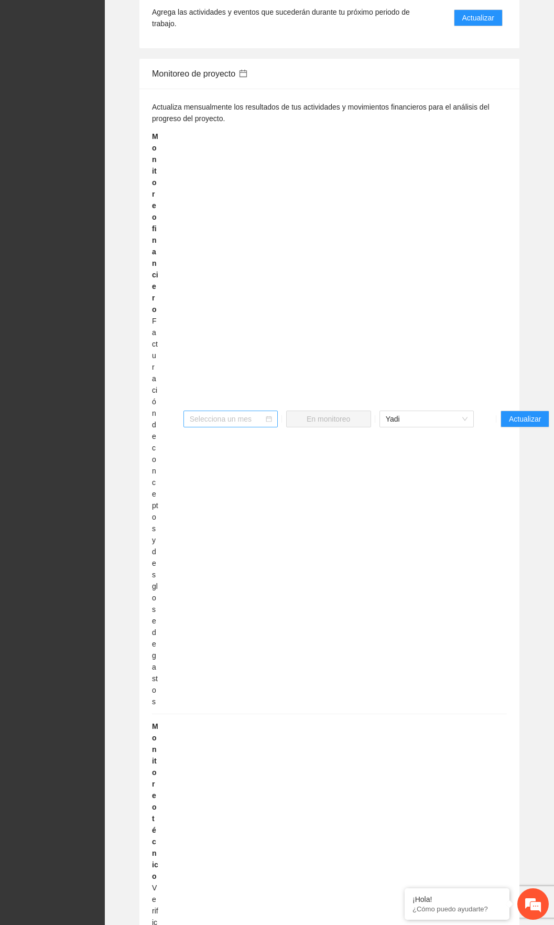
click at [258, 411] on input "search" at bounding box center [227, 419] width 74 height 16
click at [227, 442] on div "Marzo 2025" at bounding box center [231, 440] width 82 height 12
click at [515, 413] on span "Actualizar" at bounding box center [525, 419] width 32 height 12
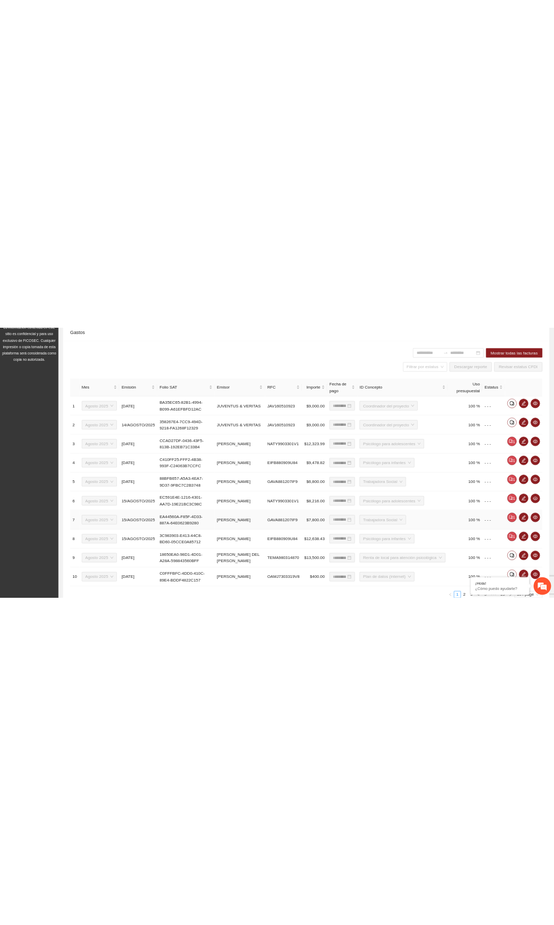
scroll to position [371, 0]
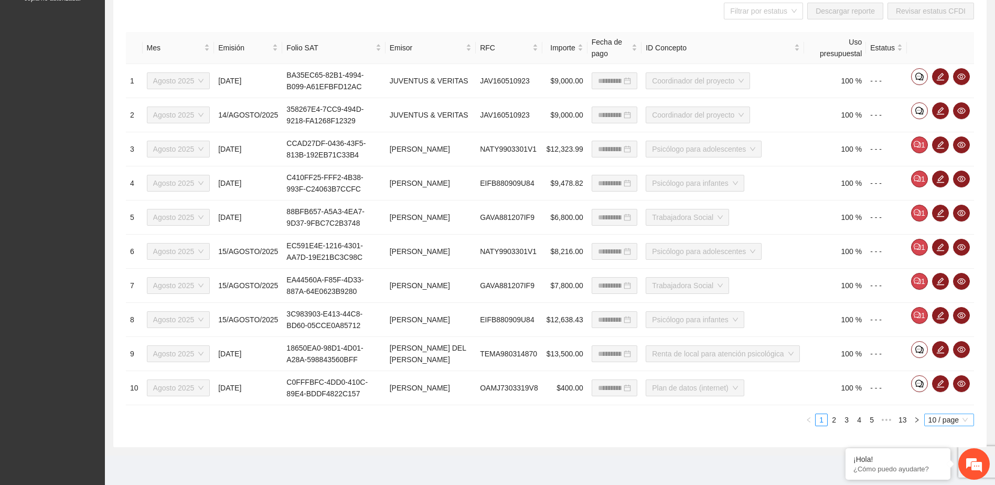
click at [963, 420] on span "10 / page" at bounding box center [948, 420] width 41 height 12
click at [957, 401] on div "100 / page" at bounding box center [950, 401] width 38 height 12
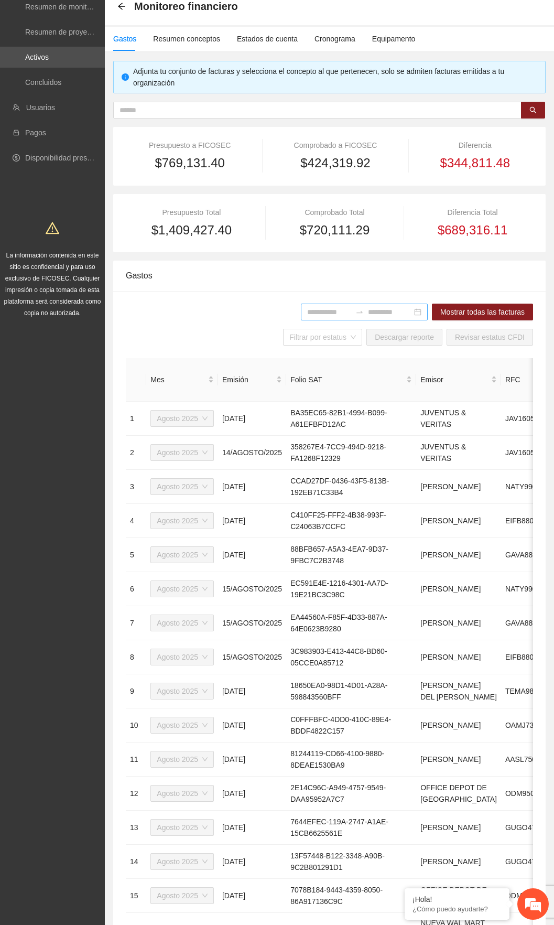
scroll to position [0, 0]
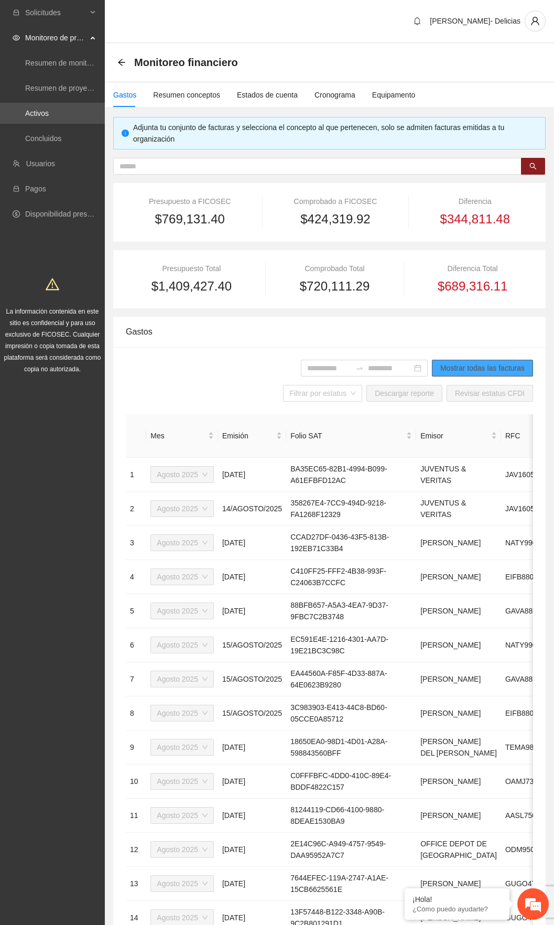
click at [489, 369] on span "Mostrar todas las facturas" at bounding box center [483, 368] width 84 height 12
click at [189, 91] on div "Resumen conceptos" at bounding box center [186, 95] width 67 height 12
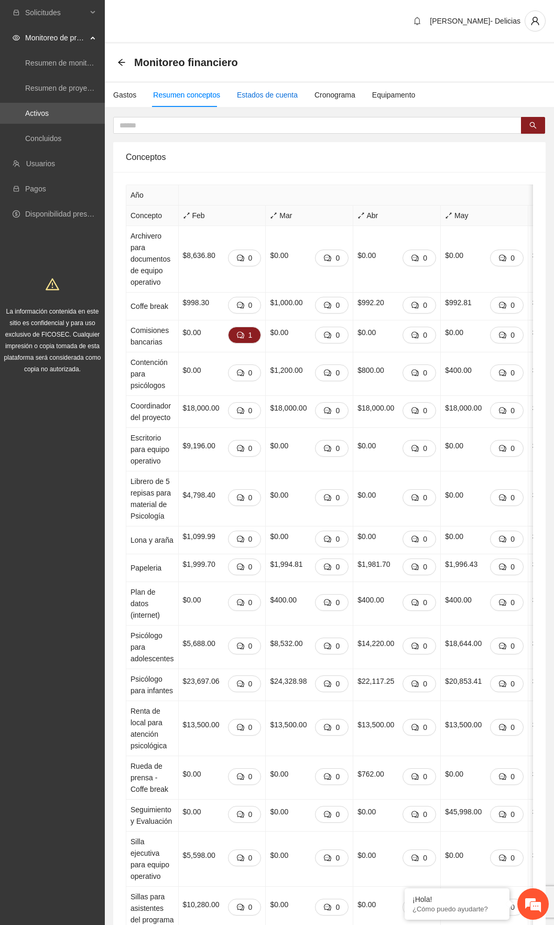
click at [256, 92] on div "Estados de cuenta" at bounding box center [267, 95] width 61 height 12
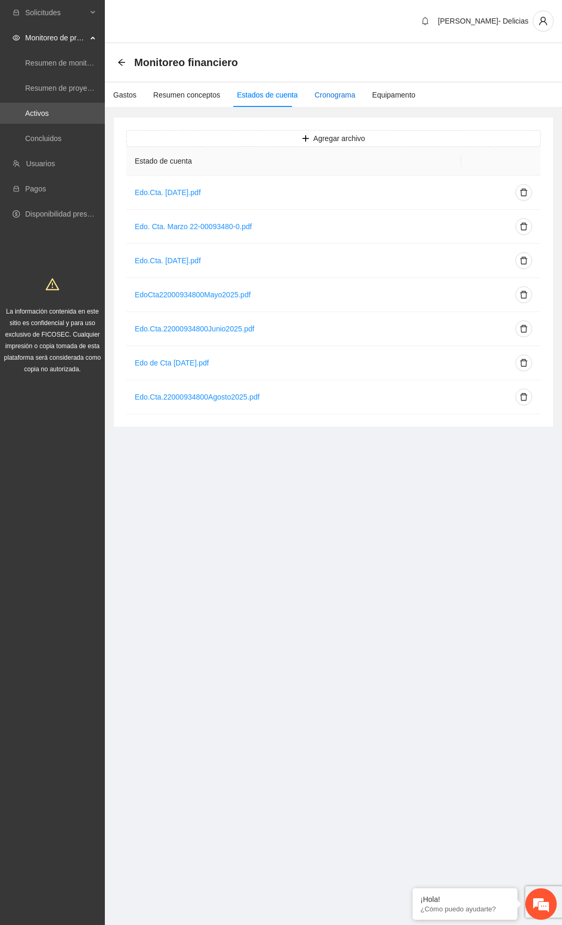
click at [347, 100] on div "Cronograma" at bounding box center [335, 95] width 41 height 12
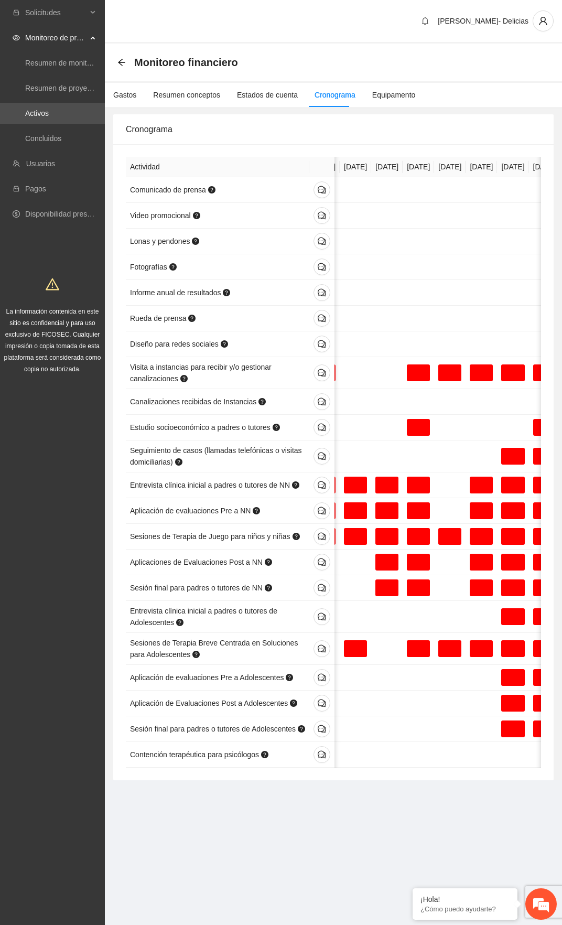
scroll to position [0, 60]
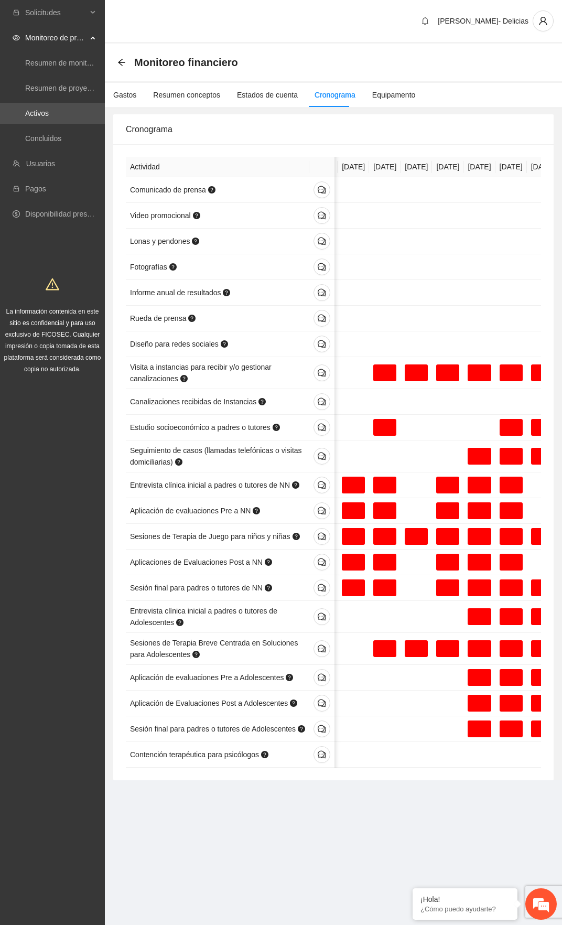
drag, startPoint x: 130, startPoint y: 172, endPoint x: 549, endPoint y: 773, distance: 732.4
click at [549, 484] on div "Actividad [DATE] [DATE] May. [DATE] [DATE]. [DATE] Sep. [DATE] Nov. [DATE] Ene.…" at bounding box center [333, 462] width 441 height 636
click at [56, 140] on link "Concluidos" at bounding box center [43, 138] width 36 height 8
